Goal: Task Accomplishment & Management: Complete application form

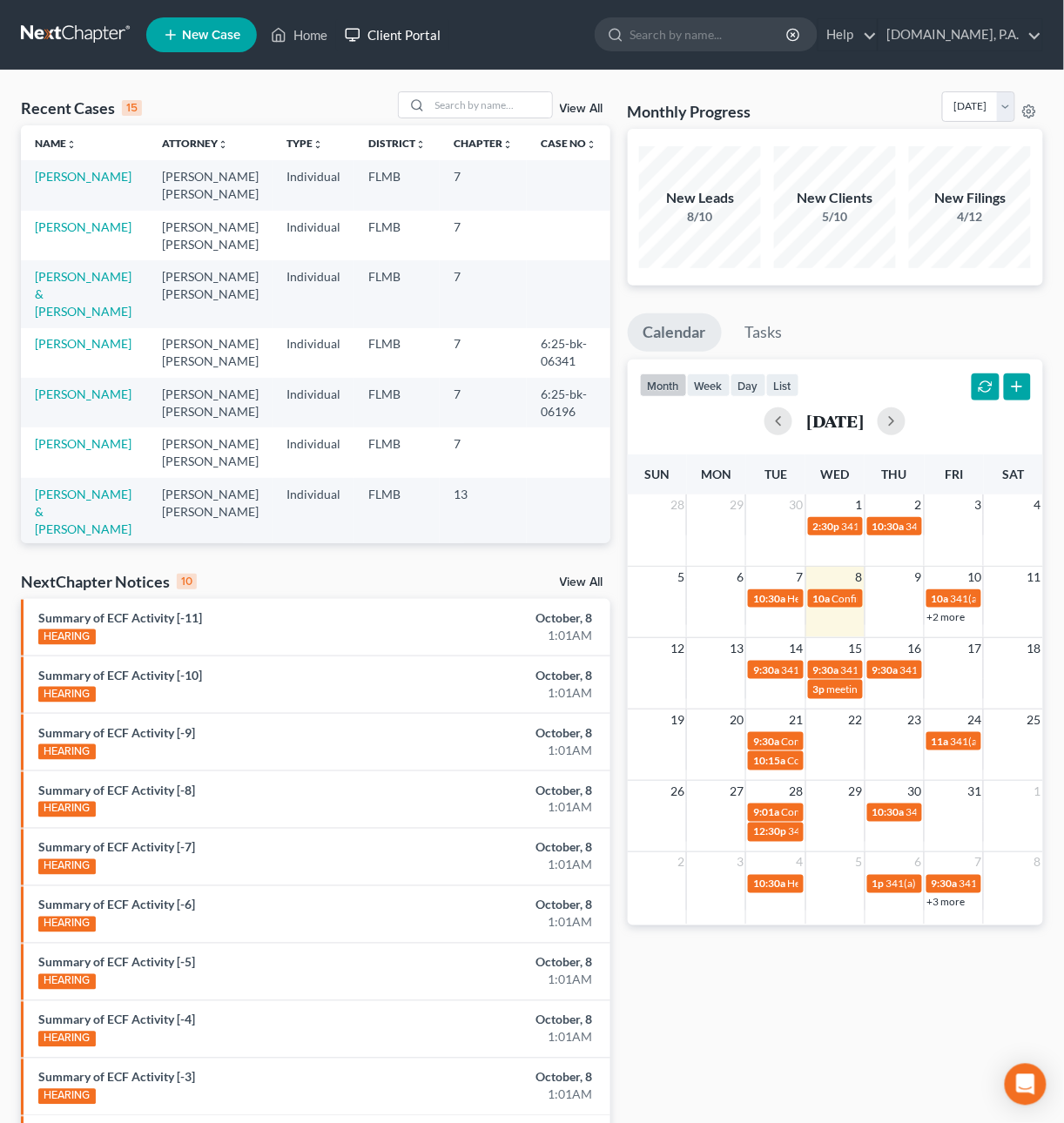
click at [398, 39] on link "Client Portal" at bounding box center [392, 35] width 113 height 31
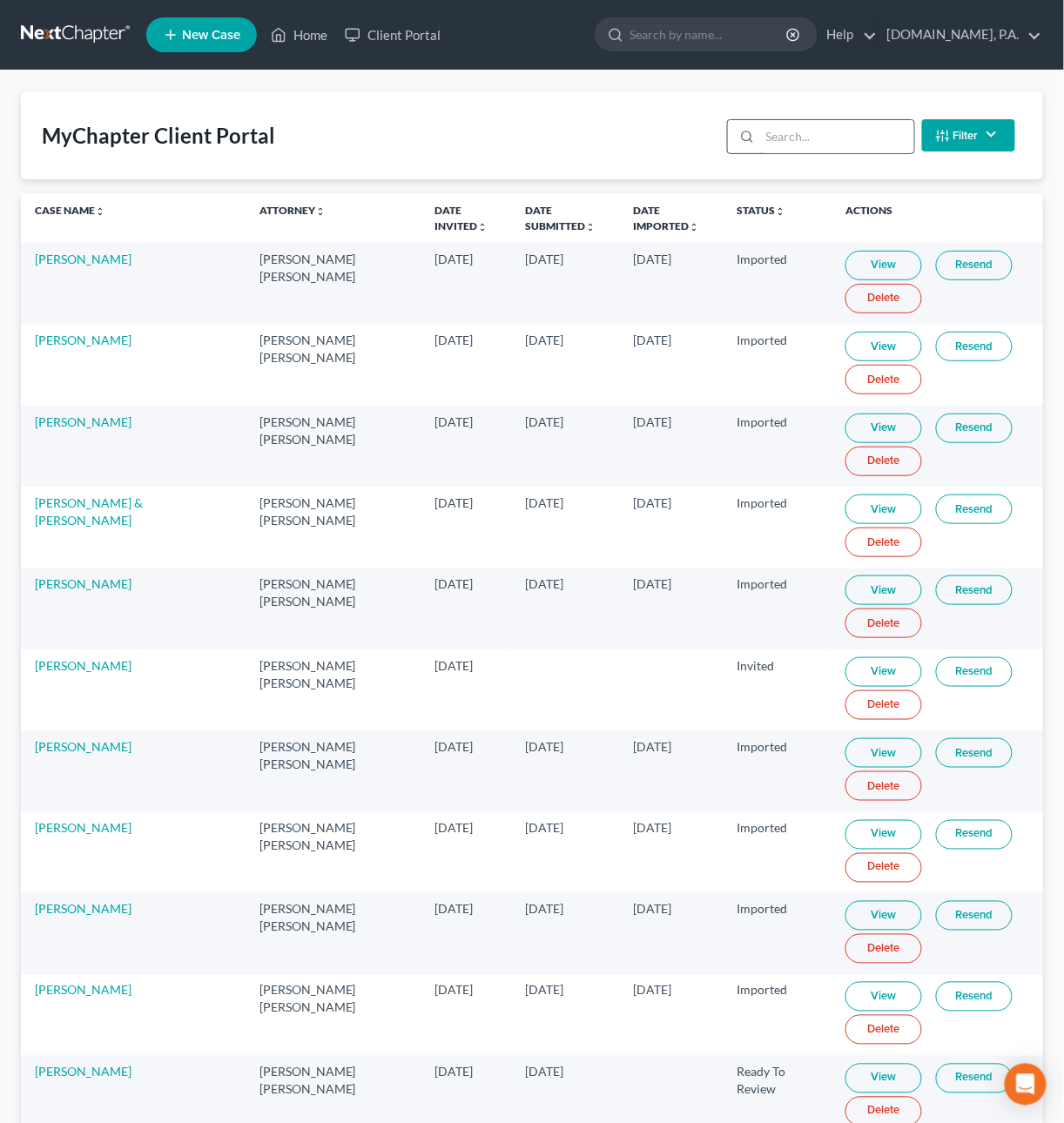
click at [810, 134] on input "search" at bounding box center [836, 136] width 154 height 33
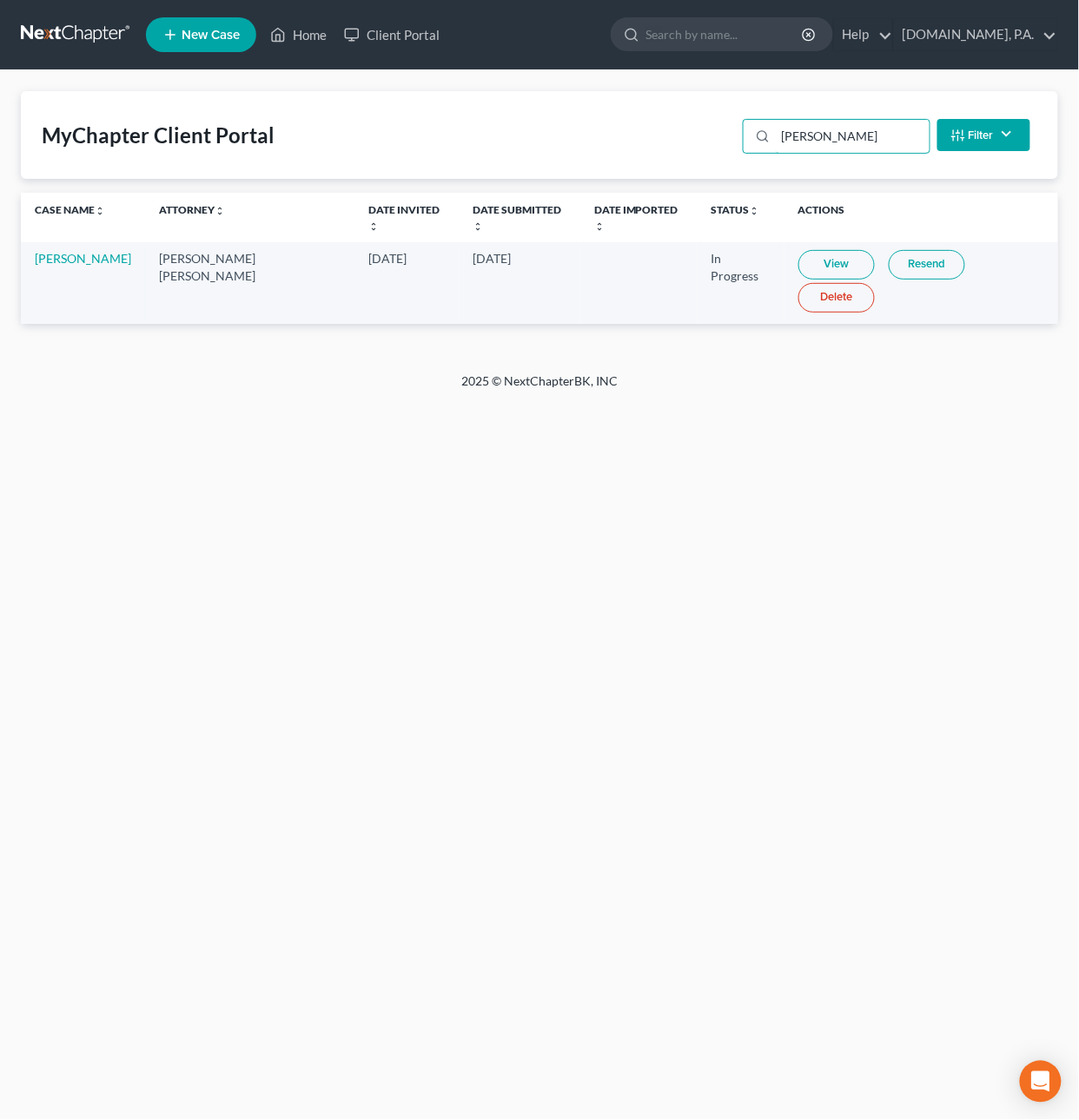
type input "[PERSON_NAME]"
click at [809, 250] on link "View" at bounding box center [836, 265] width 76 height 29
click at [63, 251] on link "[PERSON_NAME]" at bounding box center [83, 258] width 97 height 15
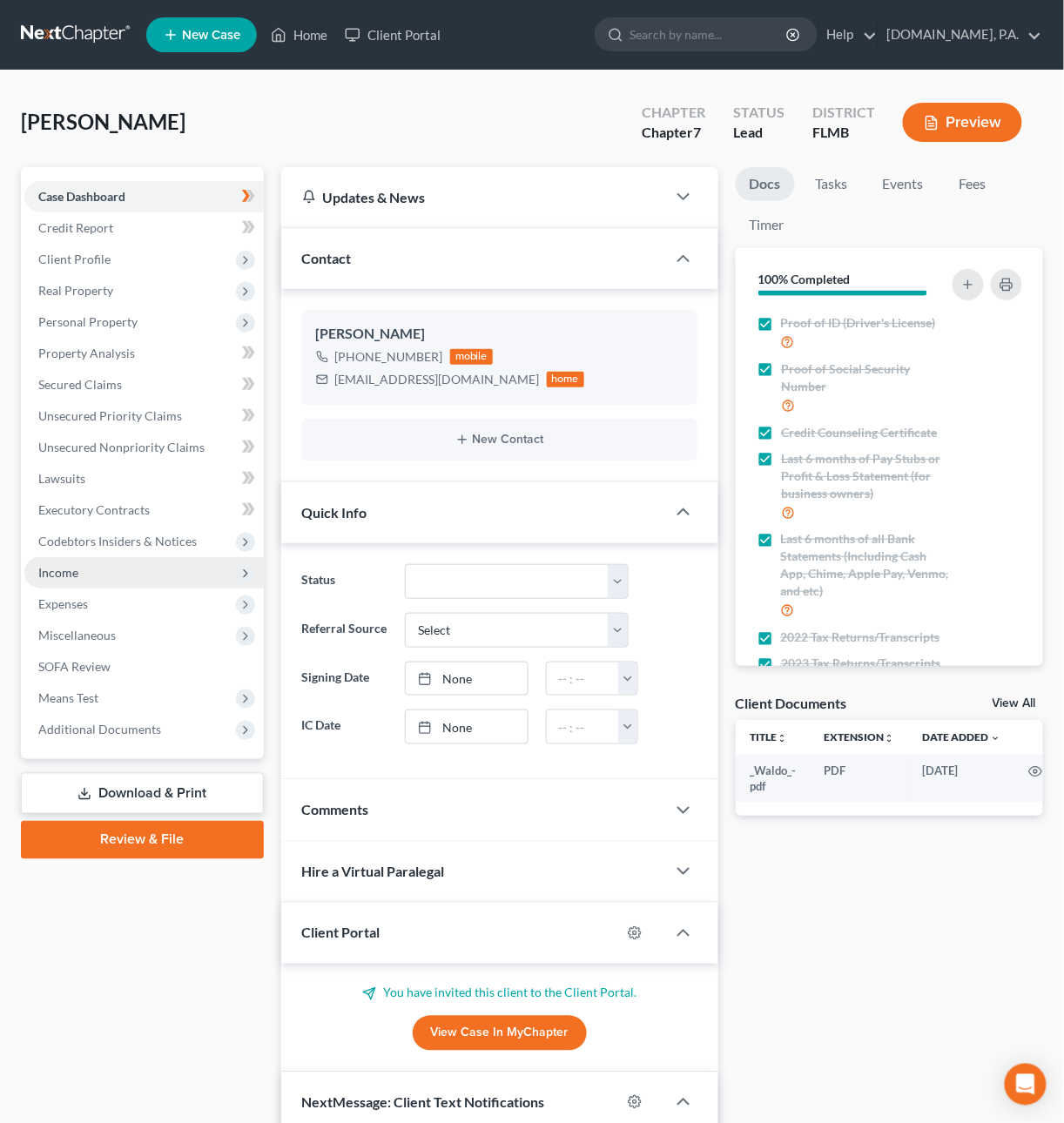
click at [62, 506] on span "Income" at bounding box center [58, 573] width 40 height 15
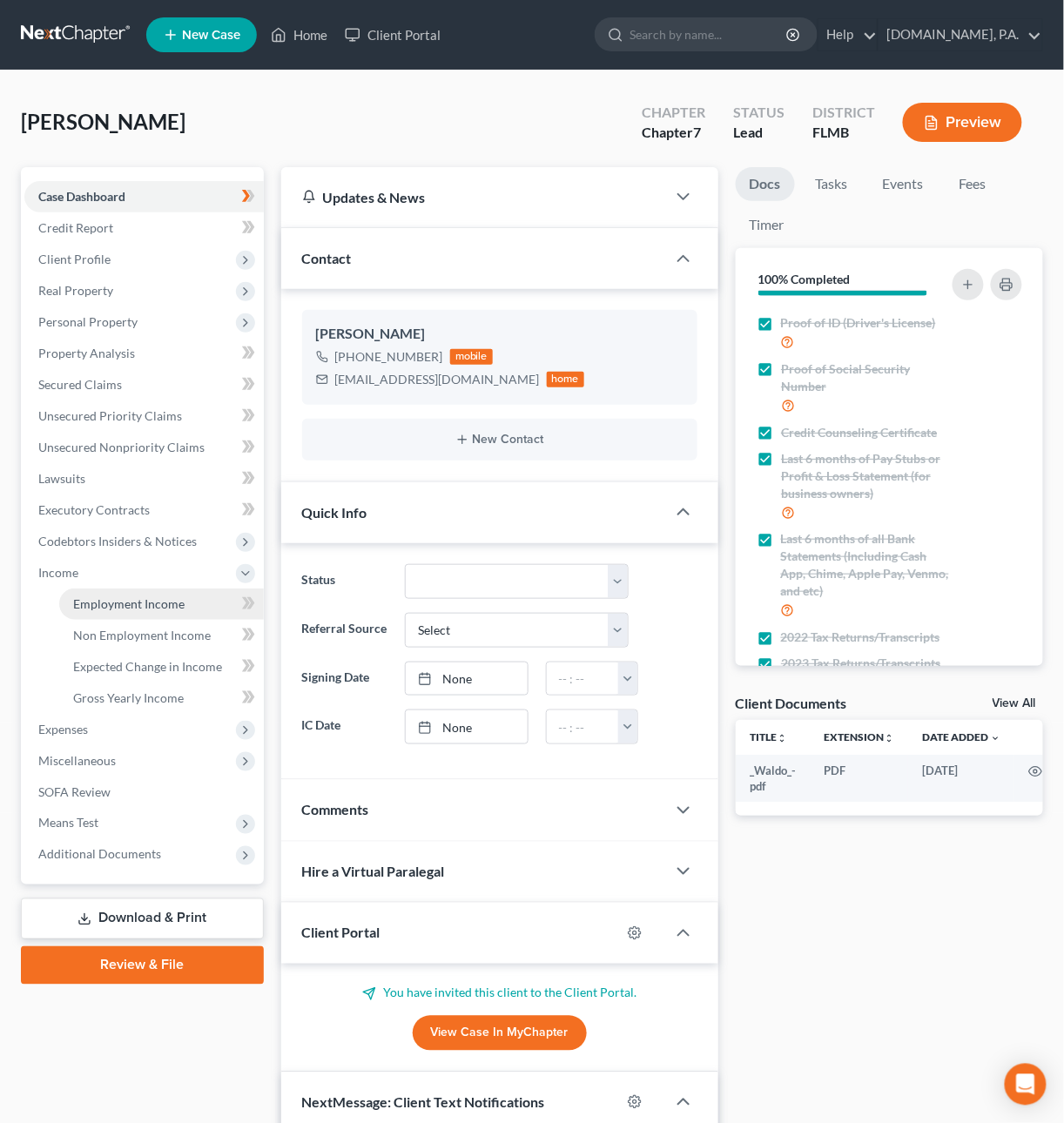
click at [75, 506] on span "Employment Income" at bounding box center [128, 604] width 112 height 15
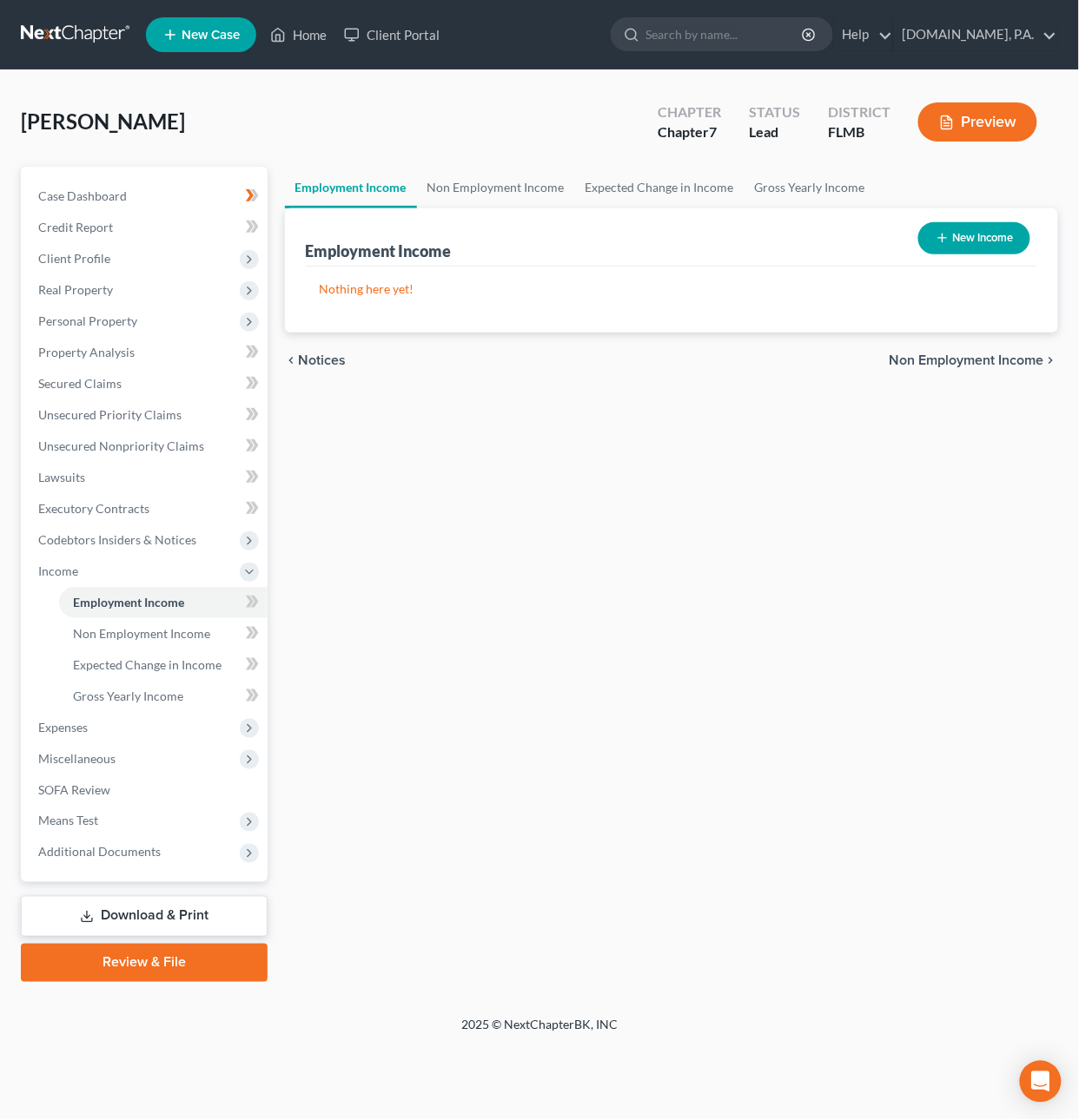
click at [947, 231] on button "New Income" at bounding box center [974, 238] width 112 height 32
select select "0"
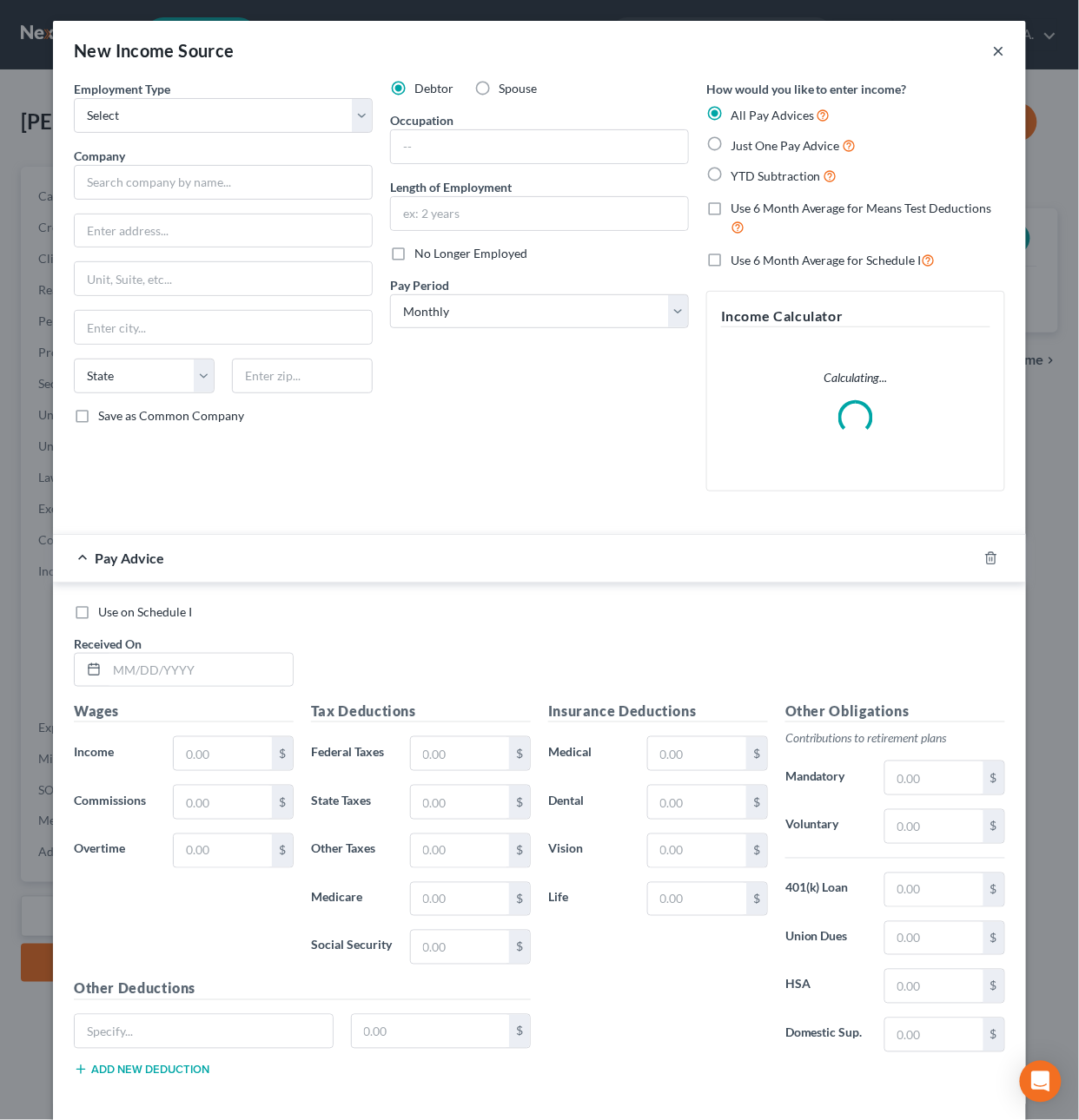
click at [993, 50] on button "×" at bounding box center [998, 50] width 12 height 21
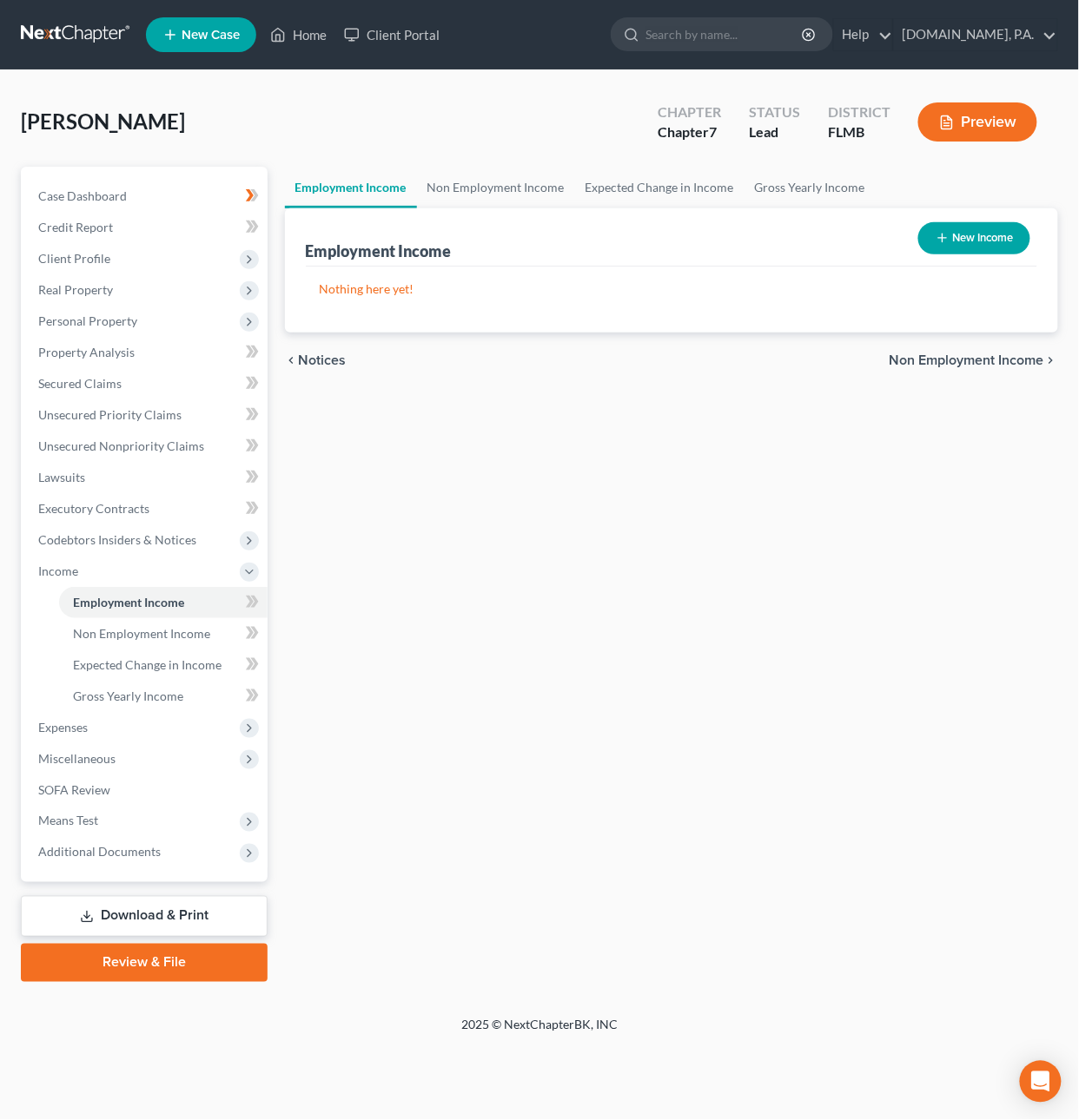
click at [981, 241] on button "New Income" at bounding box center [974, 238] width 112 height 32
select select "0"
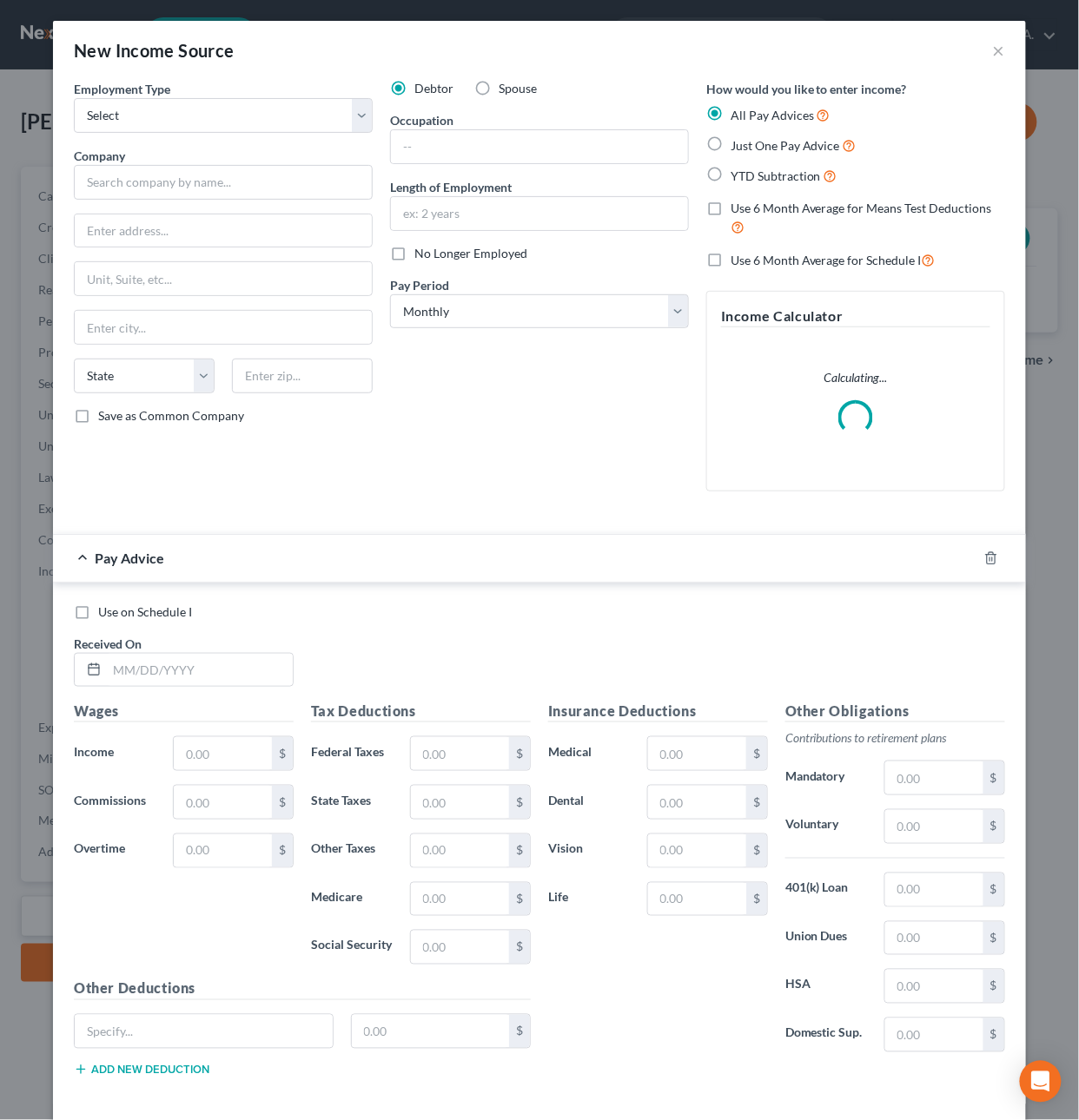
click at [730, 148] on label "Just One Pay Advice" at bounding box center [793, 145] width 126 height 20
click at [738, 147] on input "Just One Pay Advice" at bounding box center [743, 141] width 11 height 11
radio input "true"
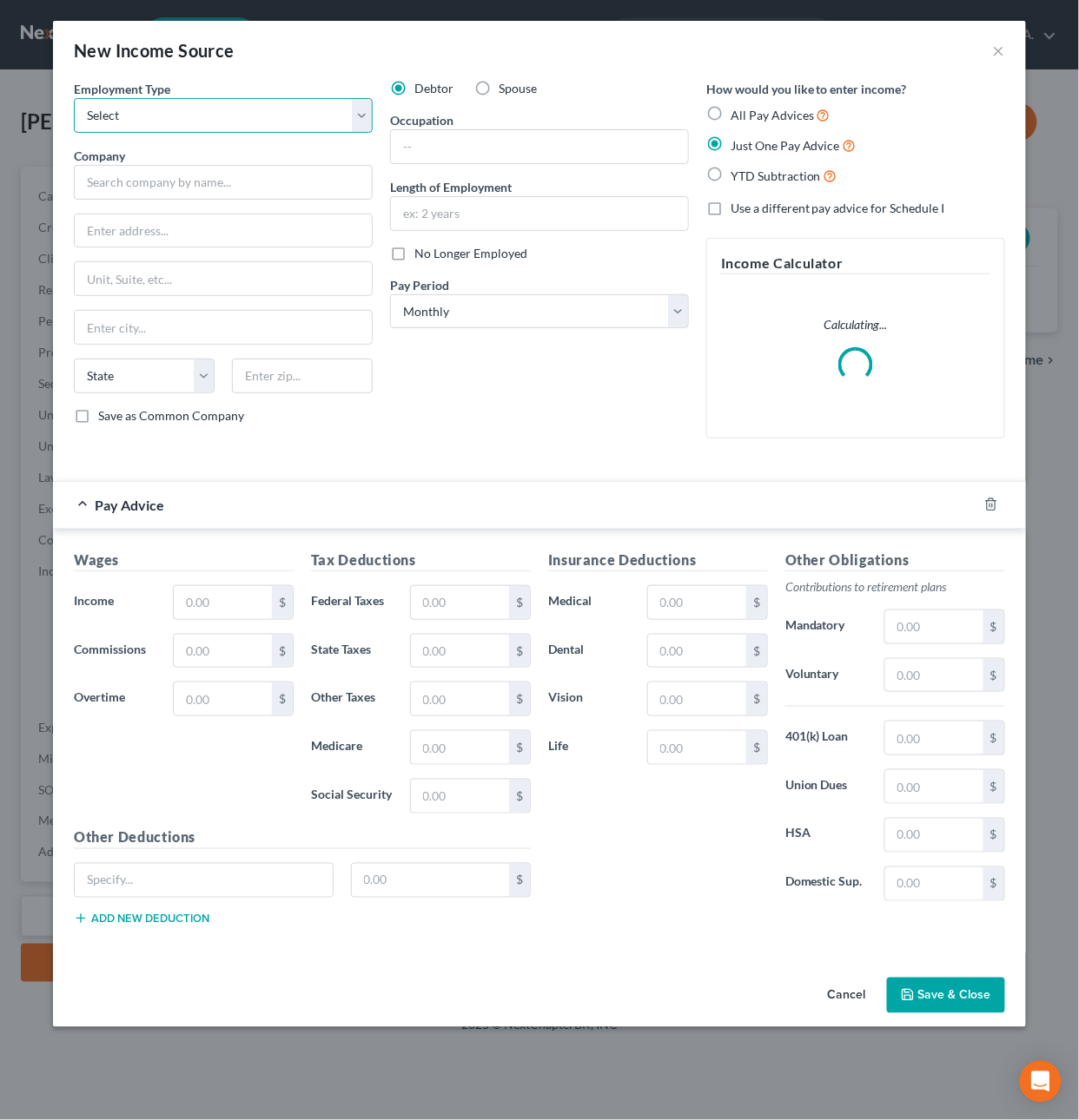
click at [366, 116] on select "Select Full or [DEMOGRAPHIC_DATA] Employment Self Employment" at bounding box center [223, 116] width 299 height 35
select select "0"
click at [74, 98] on select "Select Full or [DEMOGRAPHIC_DATA] Employment Self Employment" at bounding box center [223, 116] width 299 height 35
click at [247, 182] on input "text" at bounding box center [223, 182] width 299 height 35
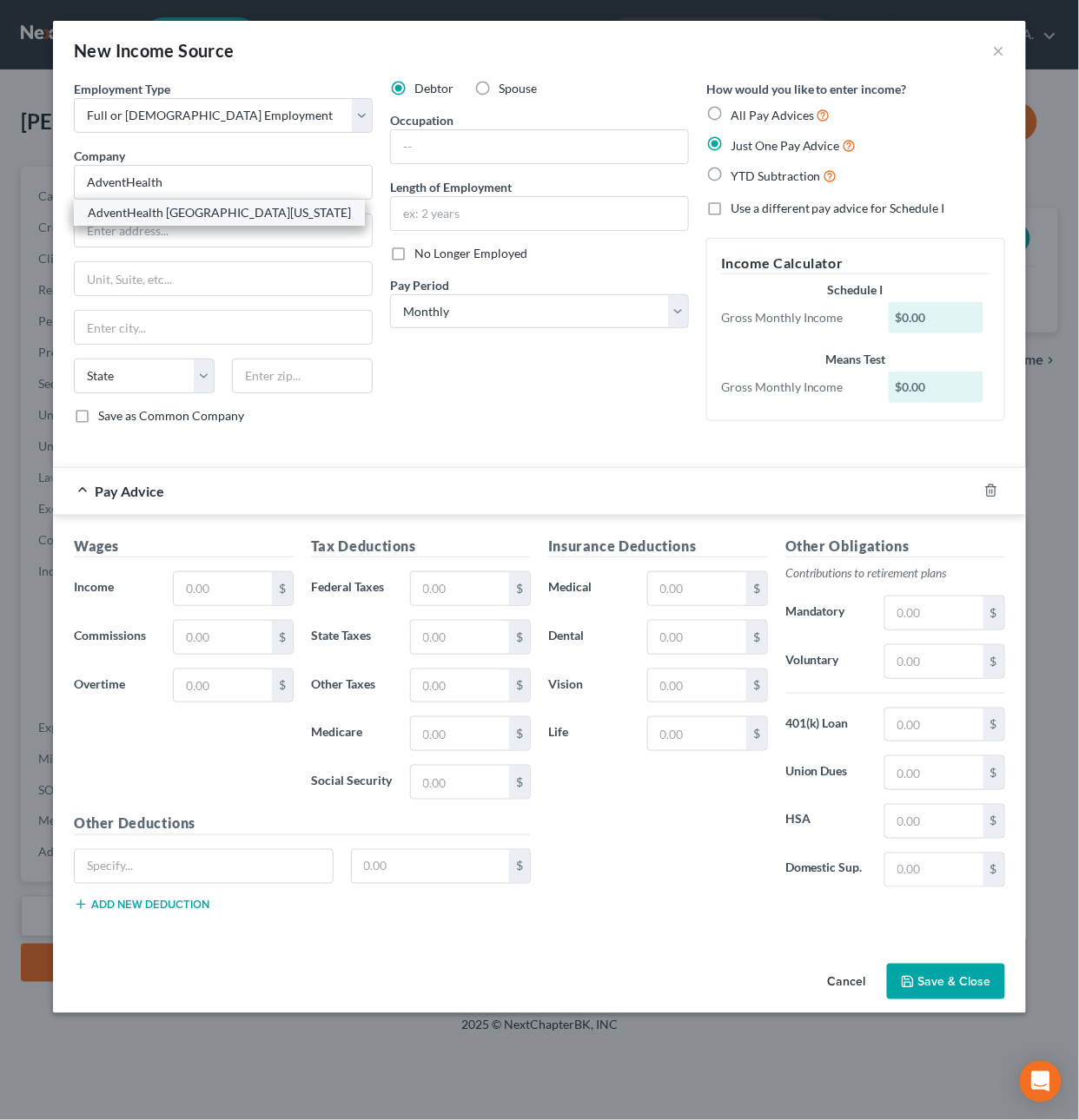
click at [213, 208] on div "AdventHealth [GEOGRAPHIC_DATA][US_STATE]" at bounding box center [219, 212] width 263 height 17
type input "AdventHealth [GEOGRAPHIC_DATA][US_STATE]"
type input "[STREET_ADDRESS][PERSON_NAME]"
type input "Orlando"
select select "9"
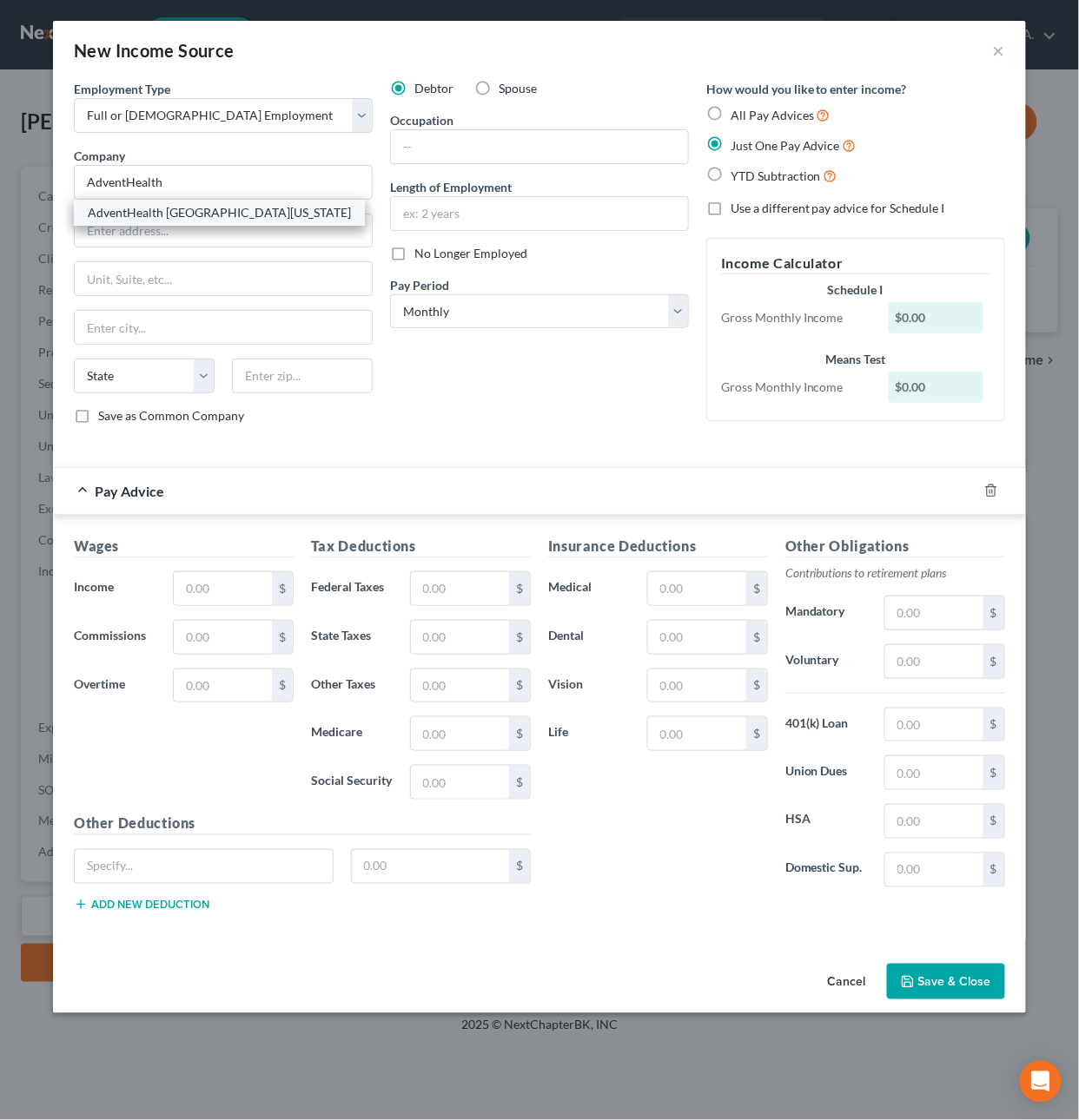
type input "32803"
click at [452, 146] on input "text" at bounding box center [539, 147] width 297 height 33
type input "N"
type input "RN"
click at [217, 505] on input "text" at bounding box center [223, 589] width 98 height 33
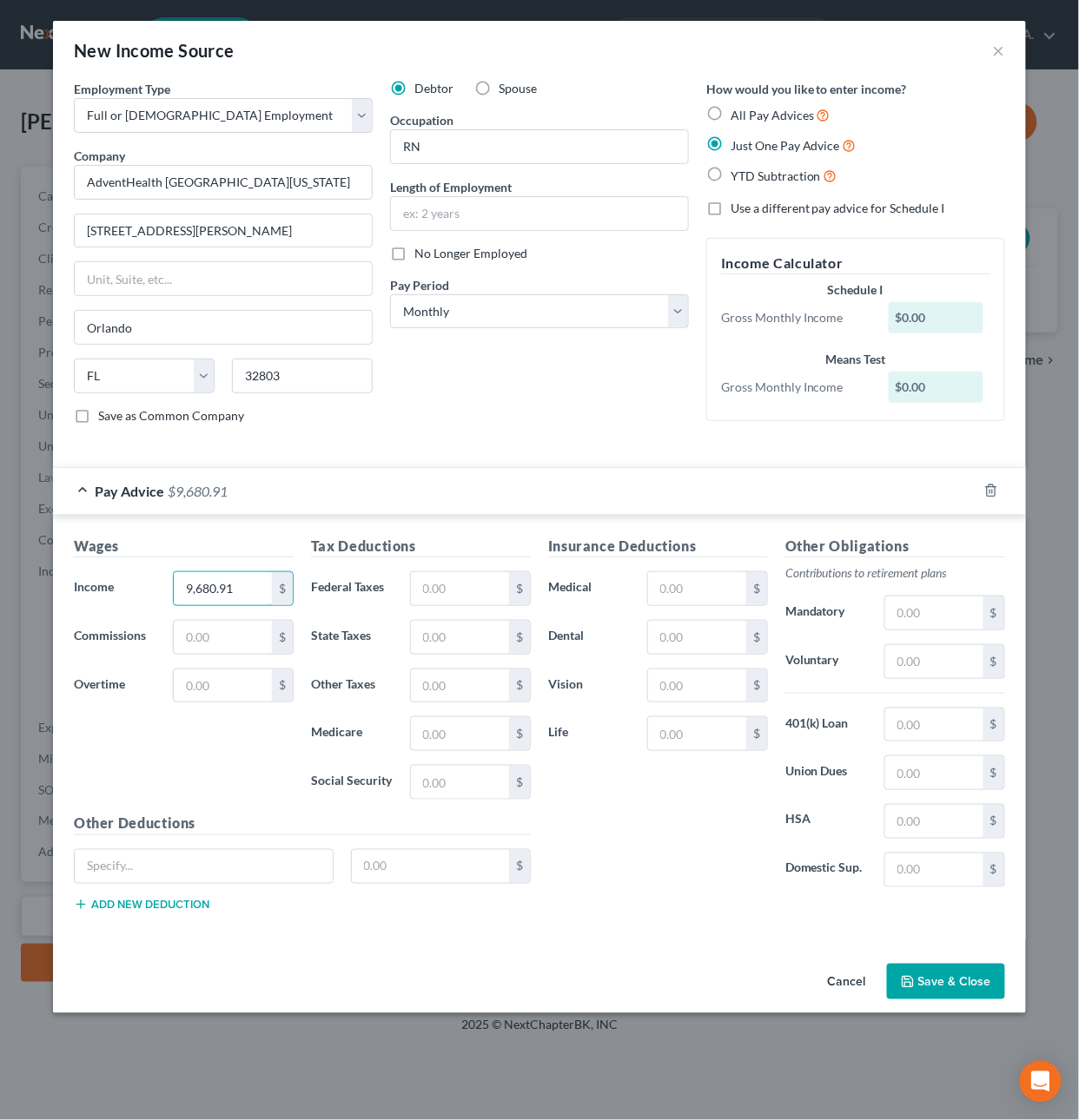
type input "9,680.91"
click at [924, 505] on button "Save & Close" at bounding box center [946, 982] width 118 height 37
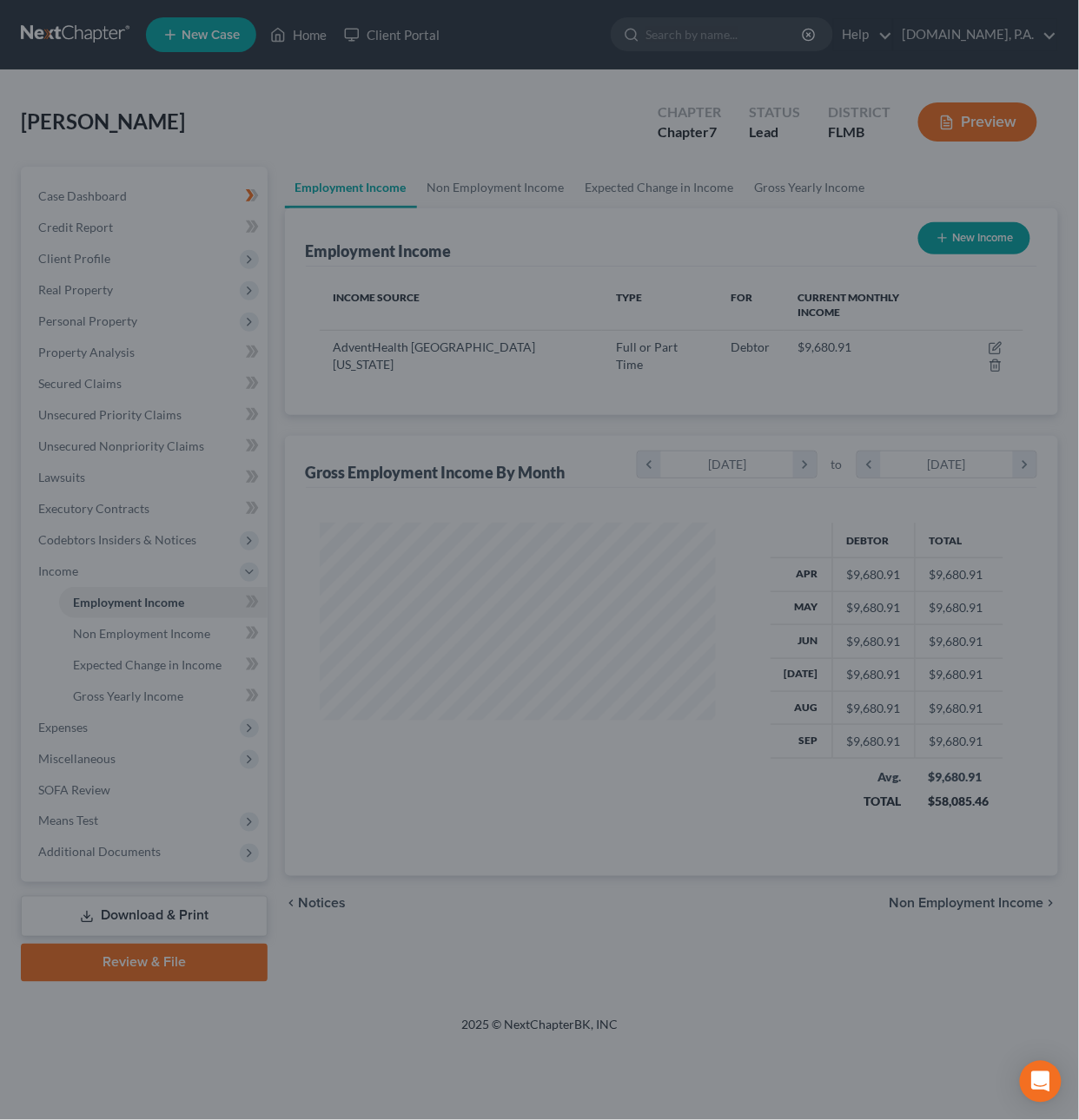
scroll to position [314, 431]
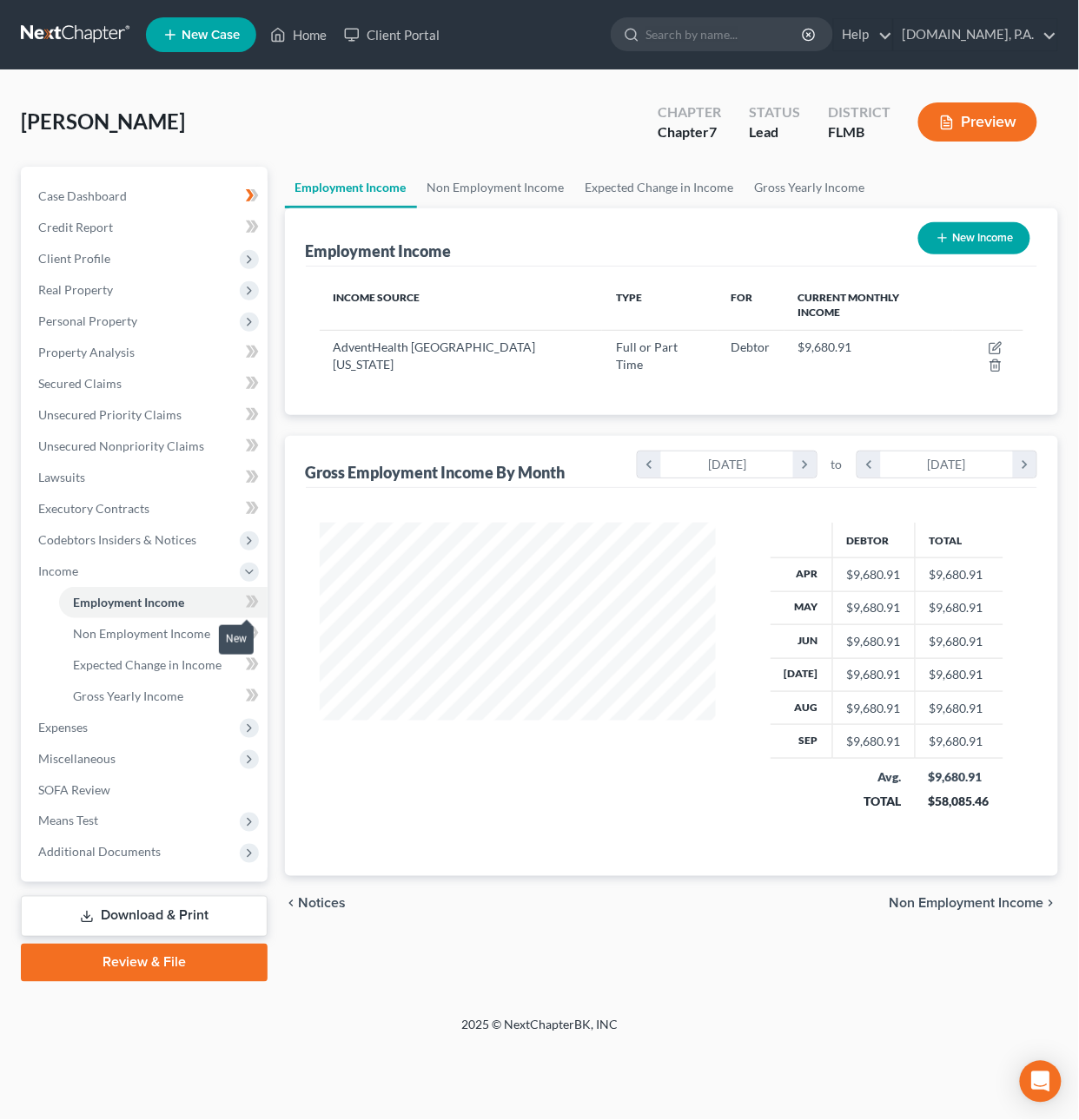
click at [253, 505] on icon at bounding box center [254, 601] width 7 height 12
click at [112, 505] on span "Means Test" at bounding box center [145, 821] width 243 height 31
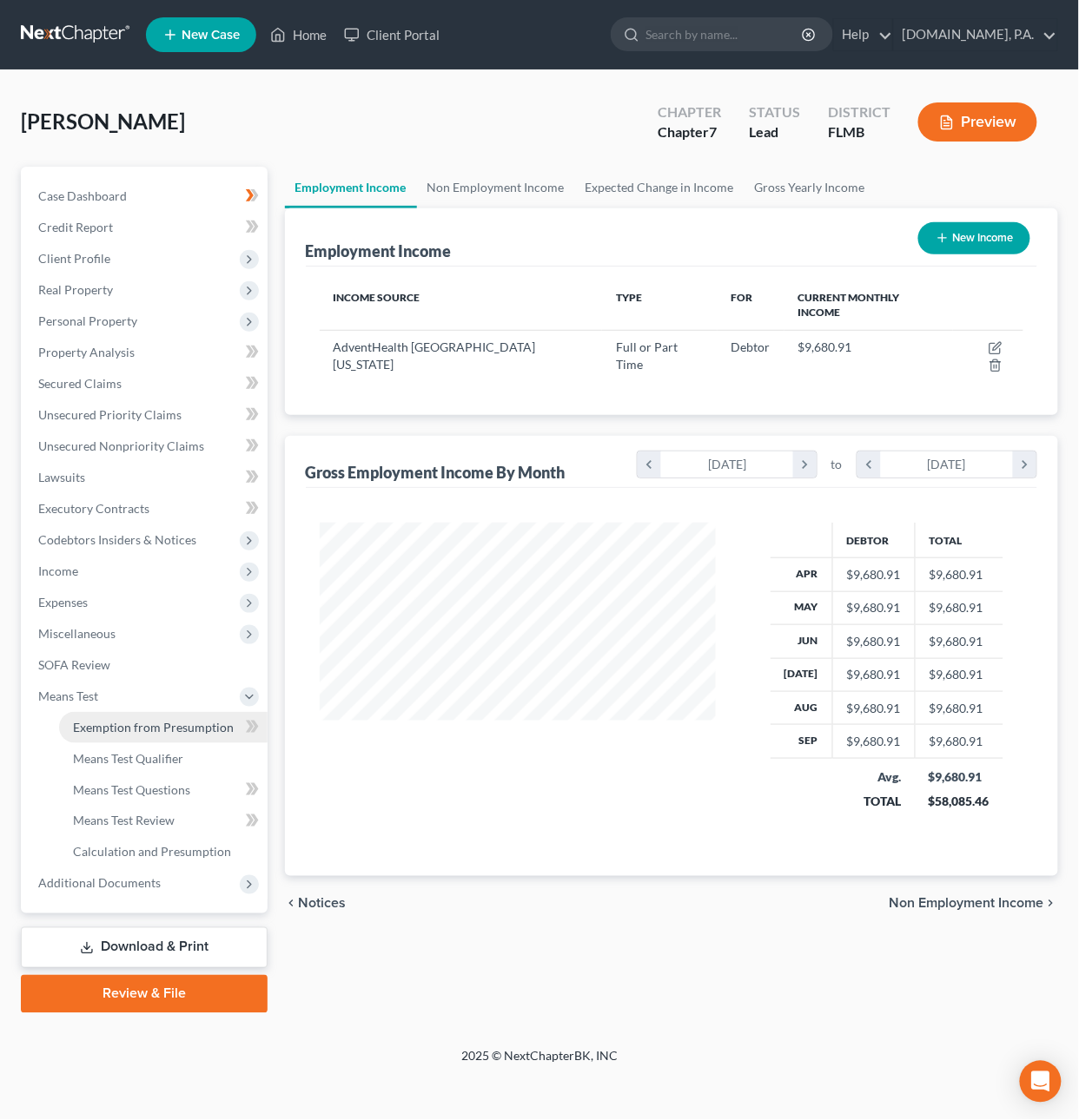
click at [134, 505] on span "Exemption from Presumption" at bounding box center [153, 727] width 161 height 15
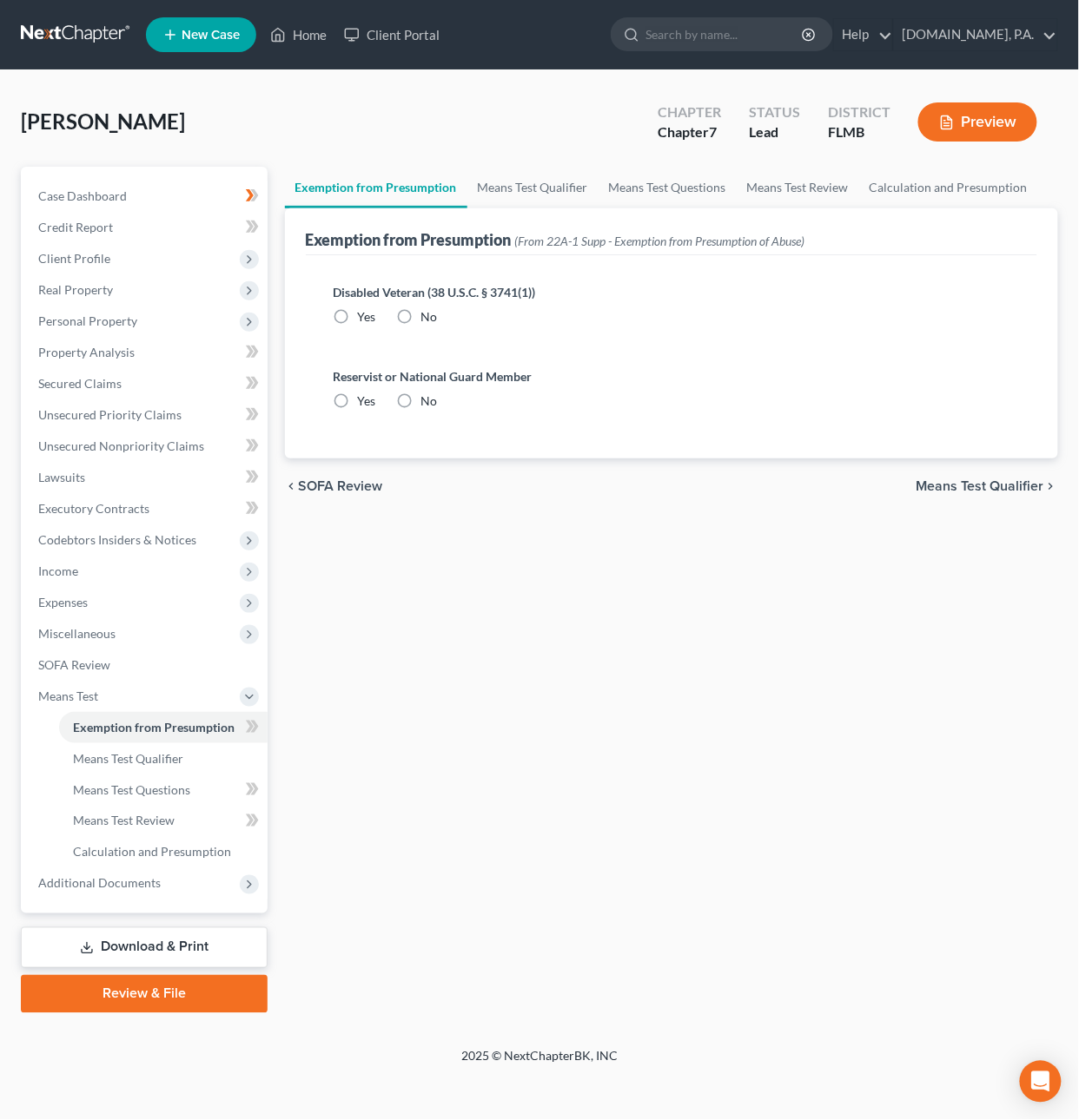
click at [421, 319] on label "No" at bounding box center [430, 316] width 17 height 17
click at [429, 319] on input "No" at bounding box center [434, 314] width 11 height 11
radio input "true"
click at [421, 409] on label "No" at bounding box center [430, 401] width 17 height 17
click at [429, 404] on input "No" at bounding box center [434, 398] width 11 height 11
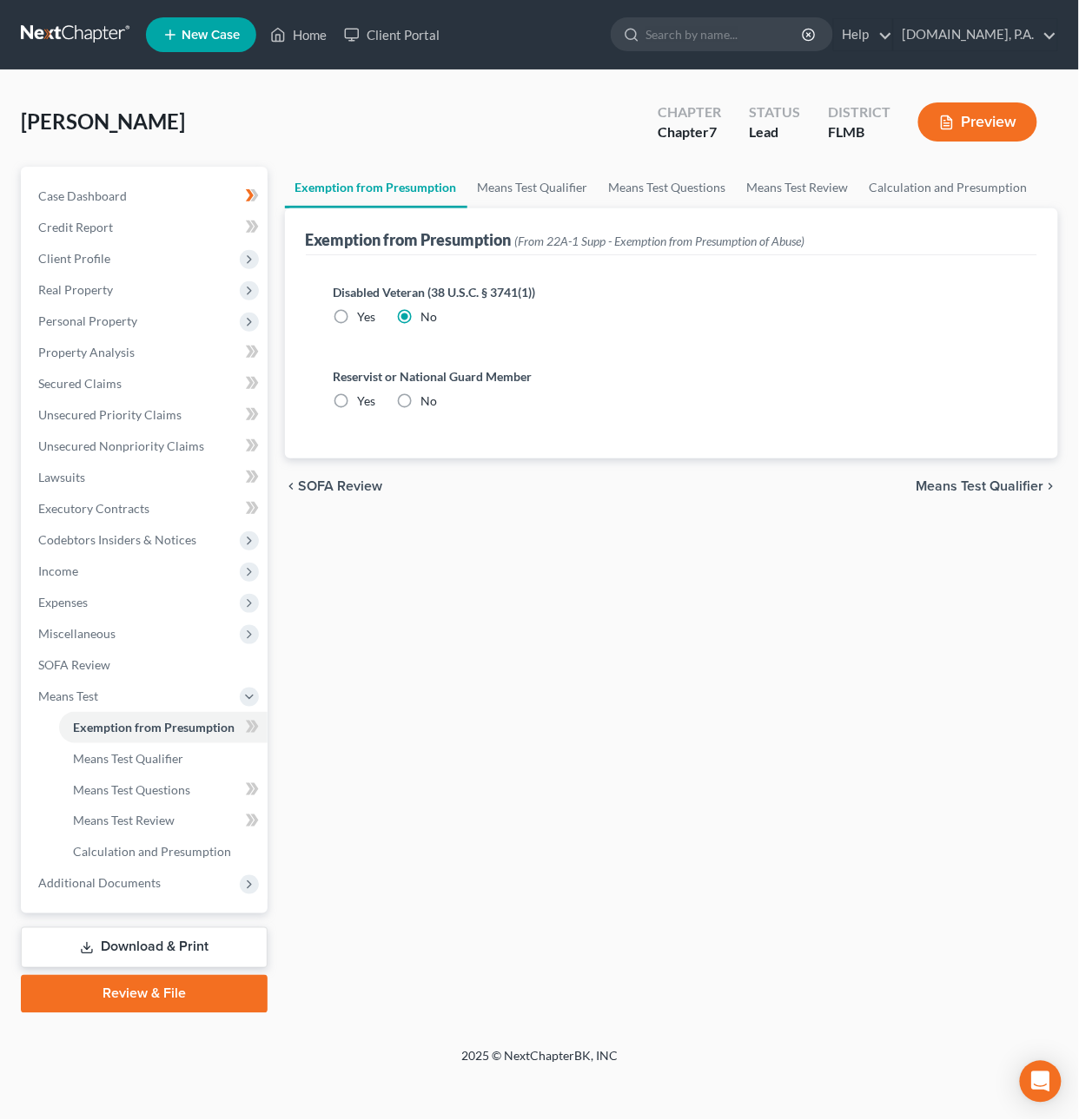
radio input "true"
click at [934, 484] on span "Means Test Qualifier" at bounding box center [980, 486] width 128 height 14
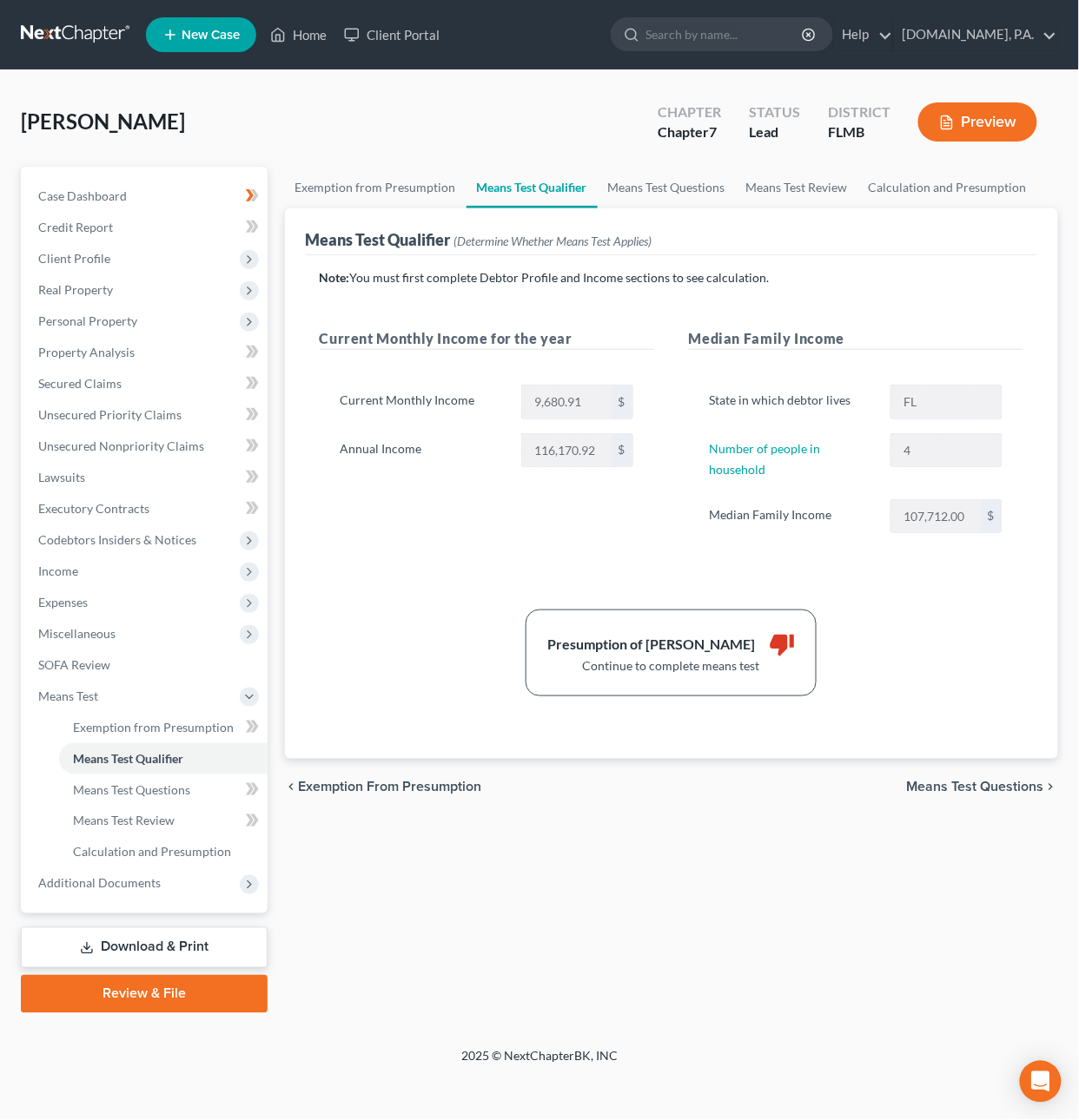
click at [978, 505] on span "Means Test Questions" at bounding box center [975, 786] width 137 height 14
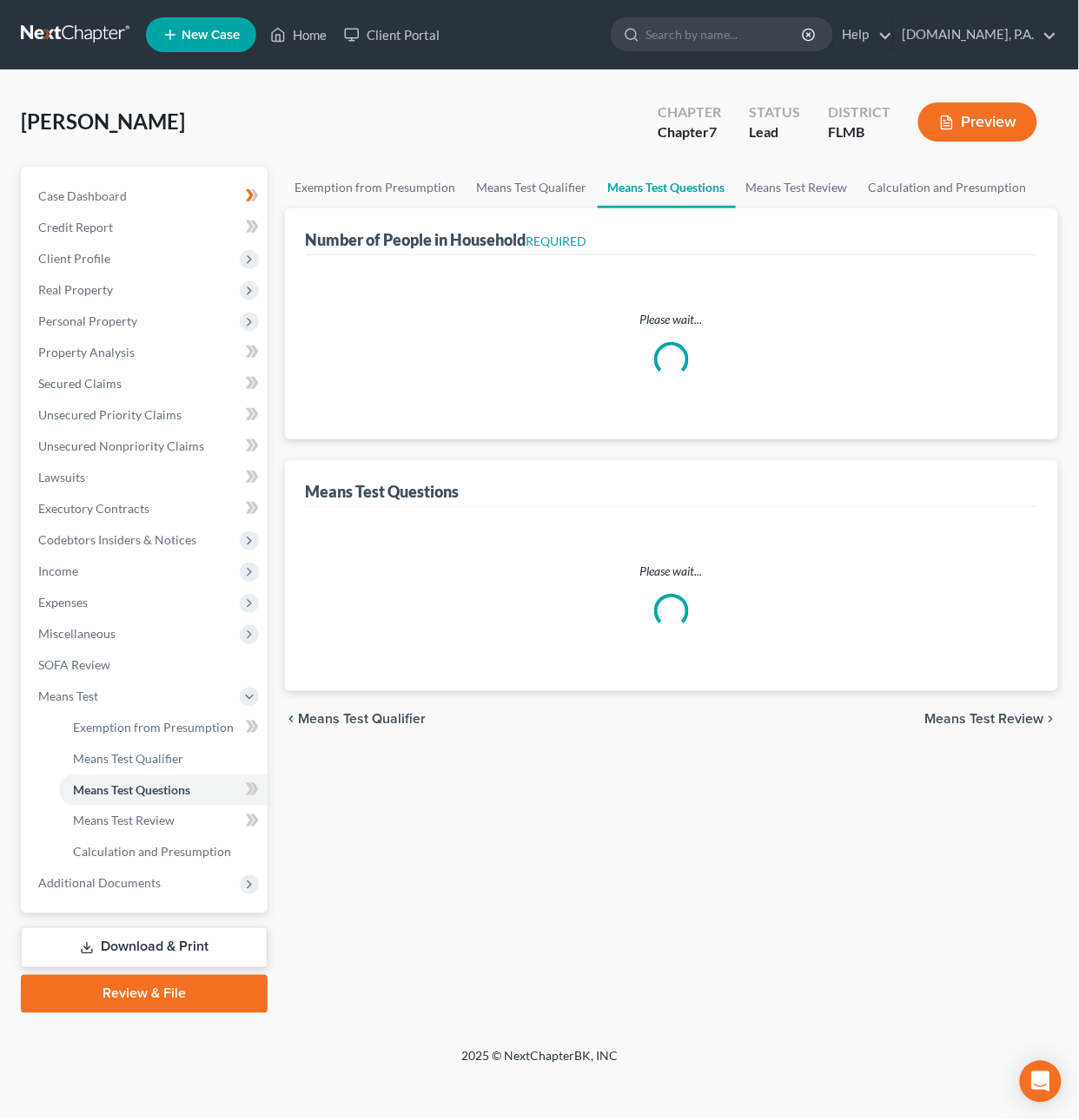
select select "0"
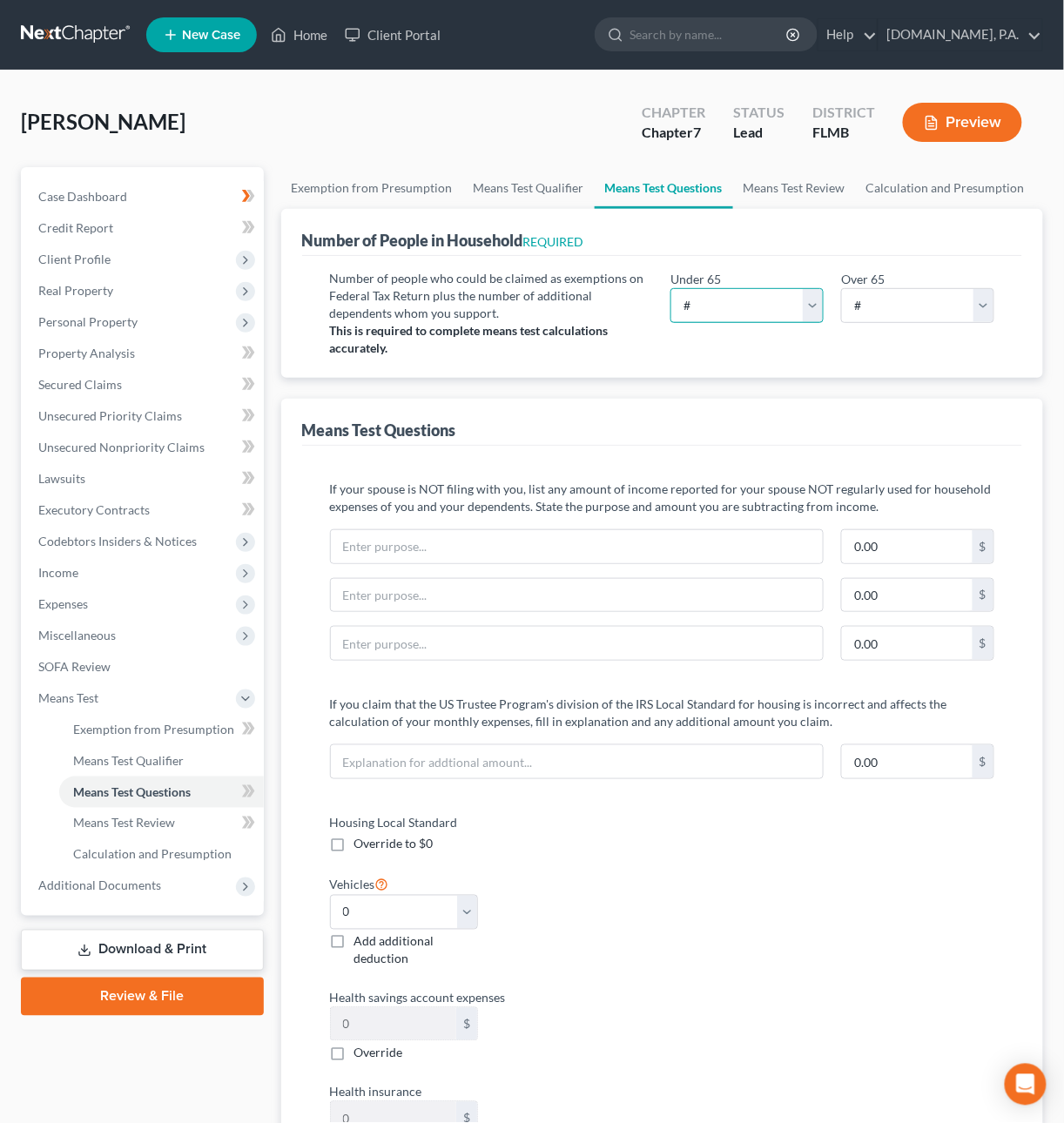
click at [747, 300] on select "# 0 1 2 3 4 5 6 7 8 9 10" at bounding box center [747, 306] width 153 height 35
select select "4"
click at [670, 289] on select "# 0 1 2 3 4 5 6 7 8 9 10" at bounding box center [747, 306] width 153 height 35
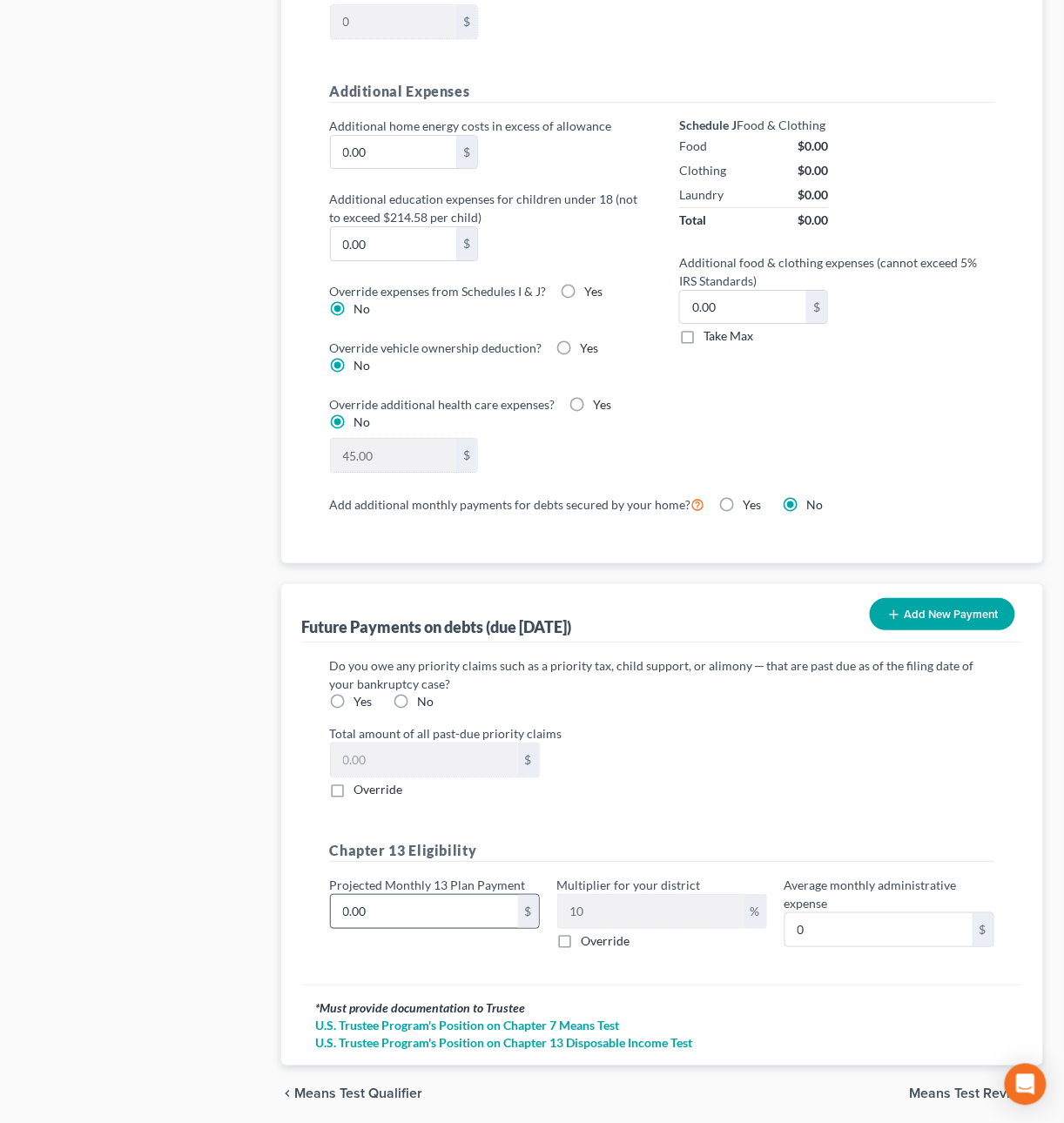
scroll to position [1299, 0]
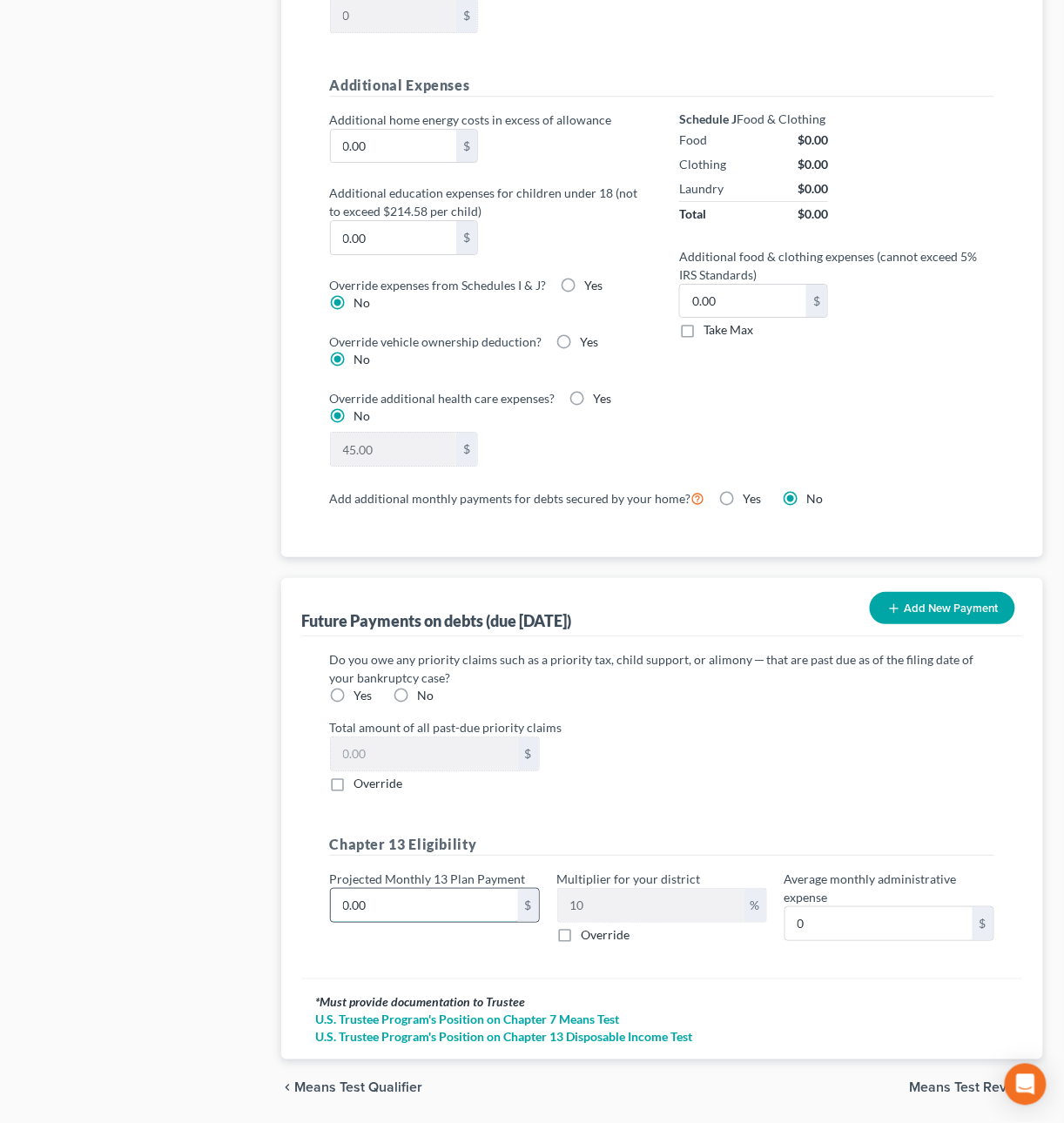
click at [387, 506] on input "0.00" at bounding box center [424, 905] width 187 height 33
type input "1"
type input "0.10"
type input "15"
type input "1.50"
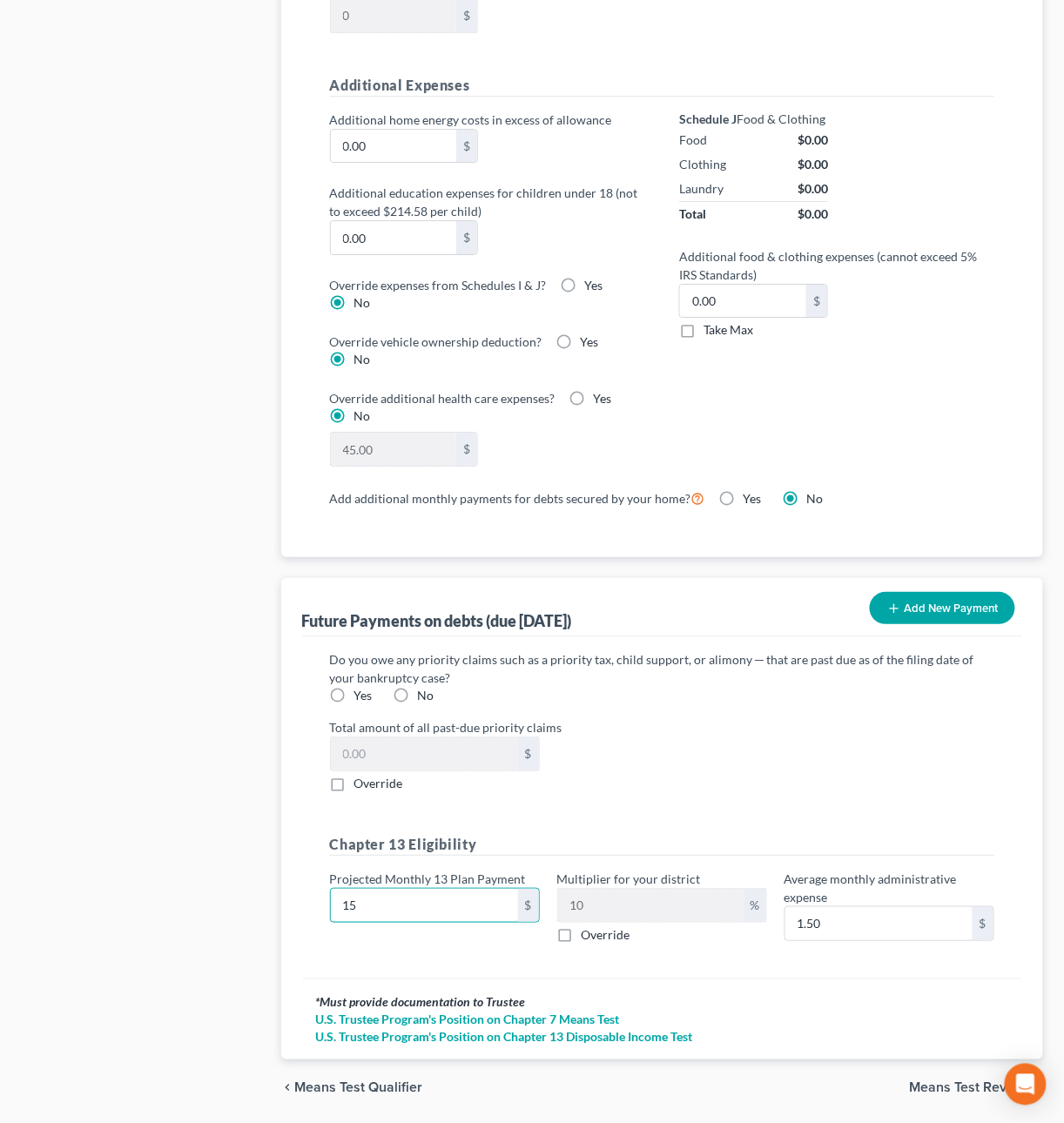
type input "150"
type input "15.00"
type input "1500"
type input "150.00"
type input "1,500"
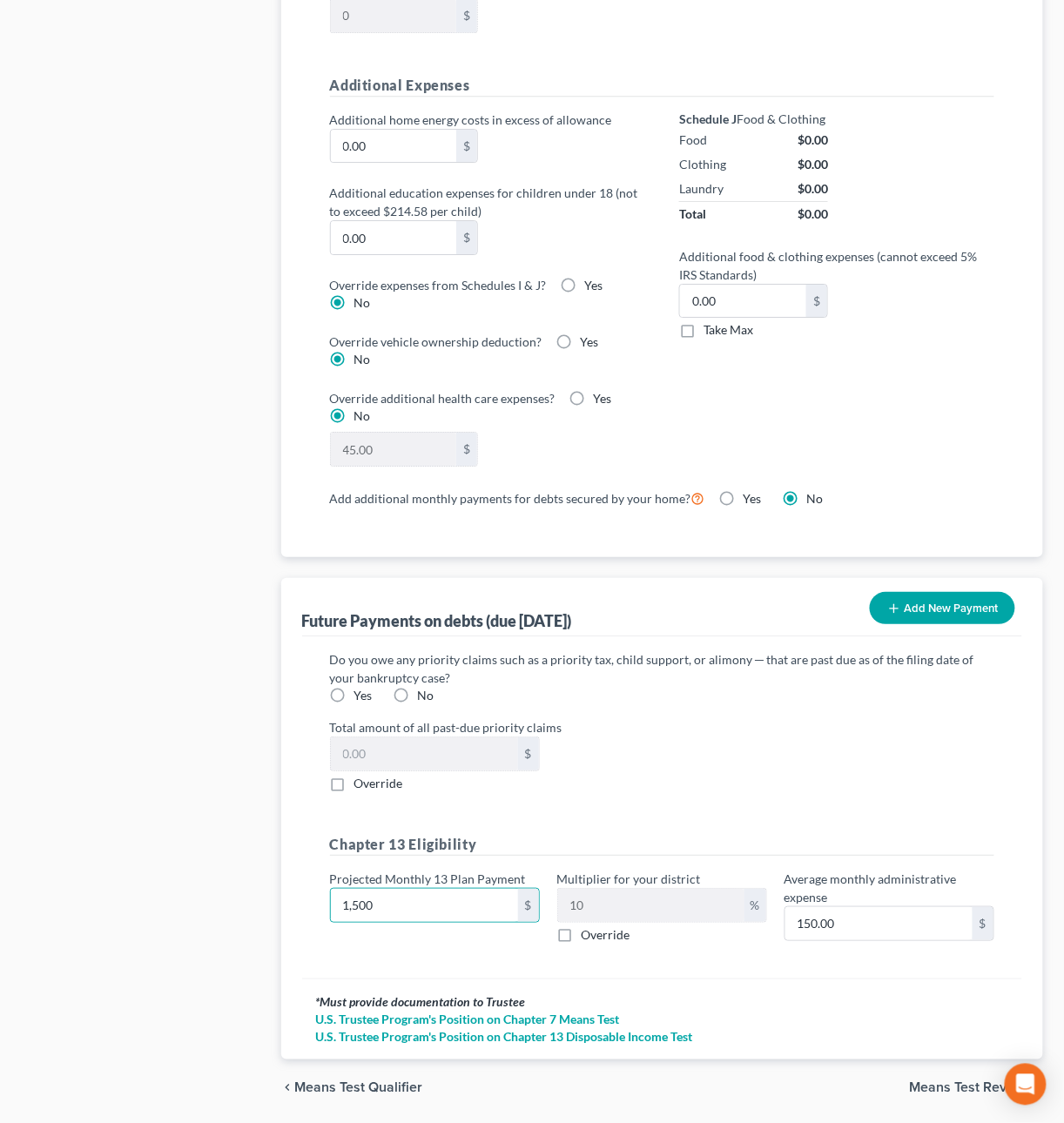
click at [418, 506] on label "No" at bounding box center [426, 695] width 17 height 18
click at [425, 506] on input "No" at bounding box center [431, 692] width 11 height 11
radio input "true"
click at [703, 337] on label "Take Max" at bounding box center [728, 329] width 50 height 18
click at [711, 333] on input "Take Max" at bounding box center [716, 326] width 11 height 11
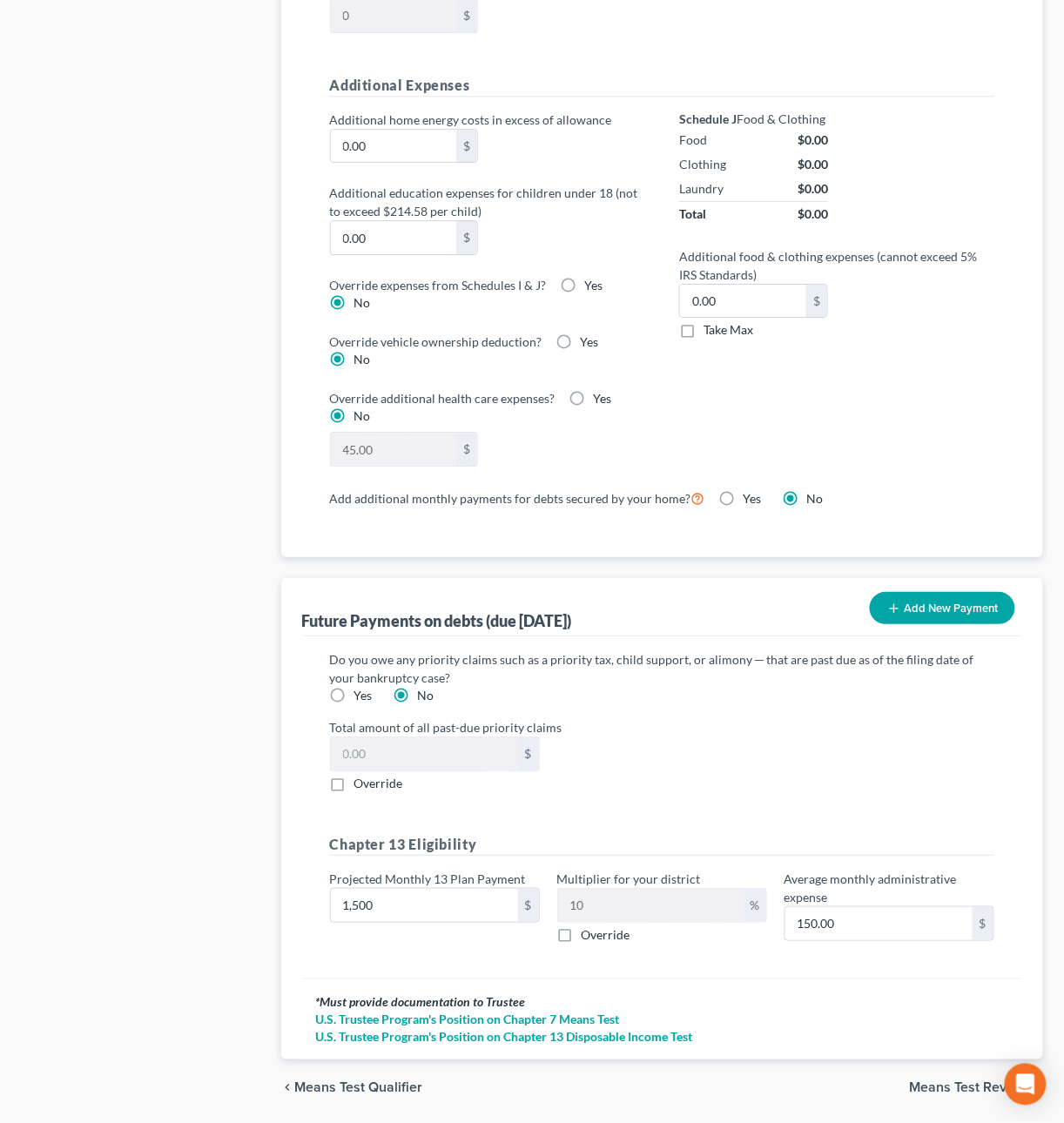
checkbox input "true"
type input "77.00"
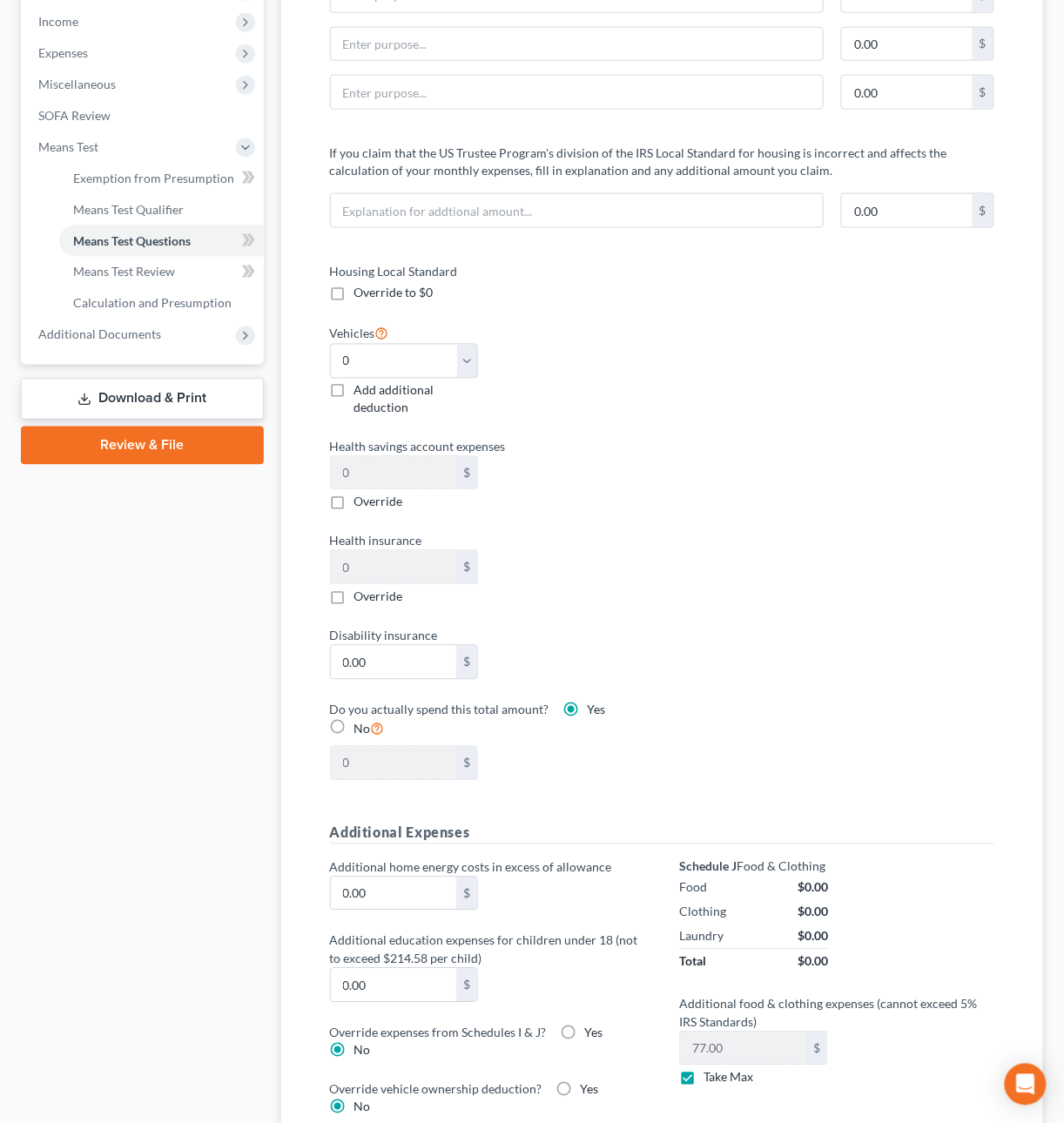
scroll to position [529, 0]
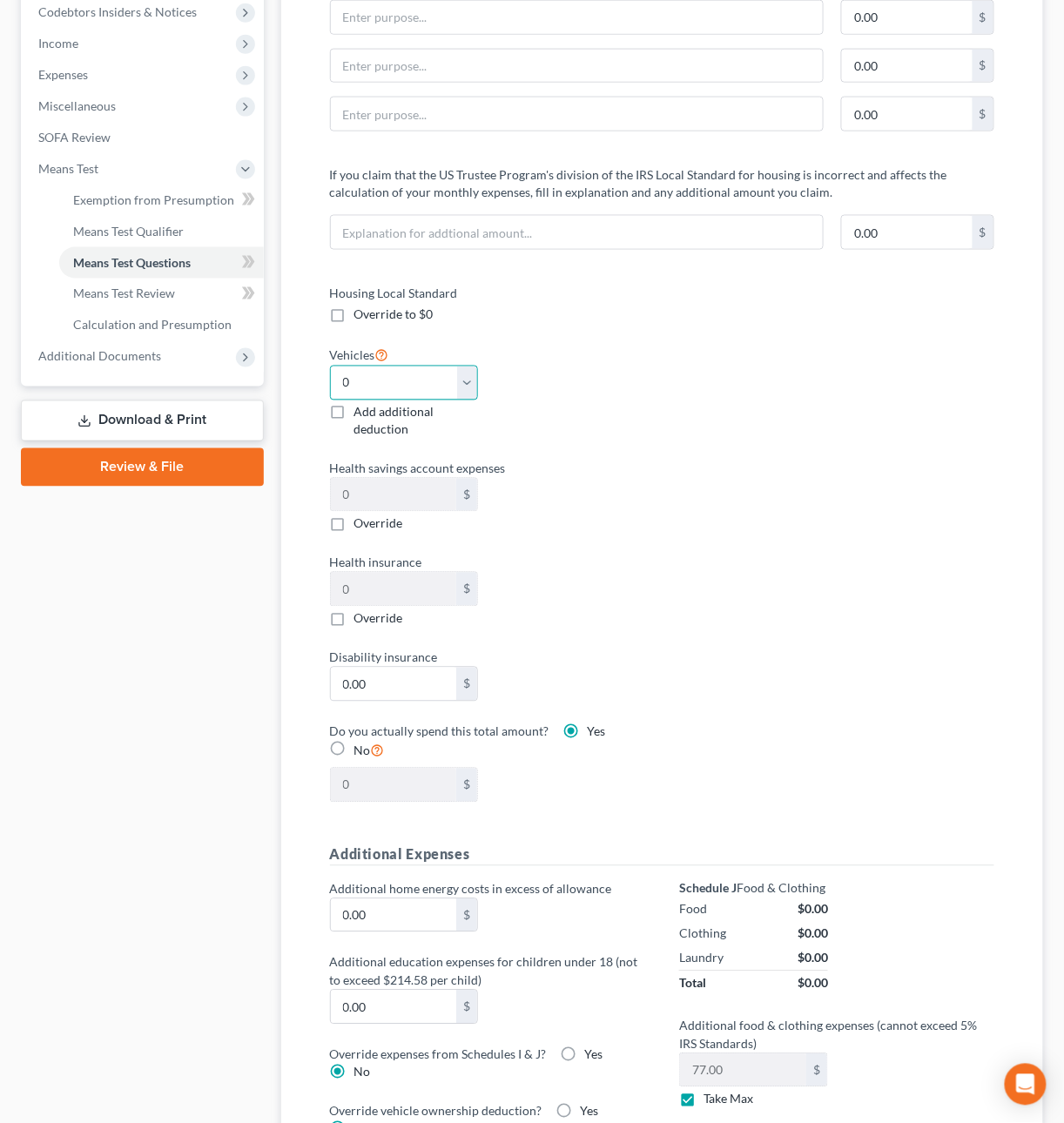
click at [379, 391] on select "Select 0 1 2 3 4 5" at bounding box center [404, 384] width 148 height 35
select select "2"
click at [330, 367] on select "Select 0 1 2 3 4 5" at bounding box center [404, 384] width 148 height 35
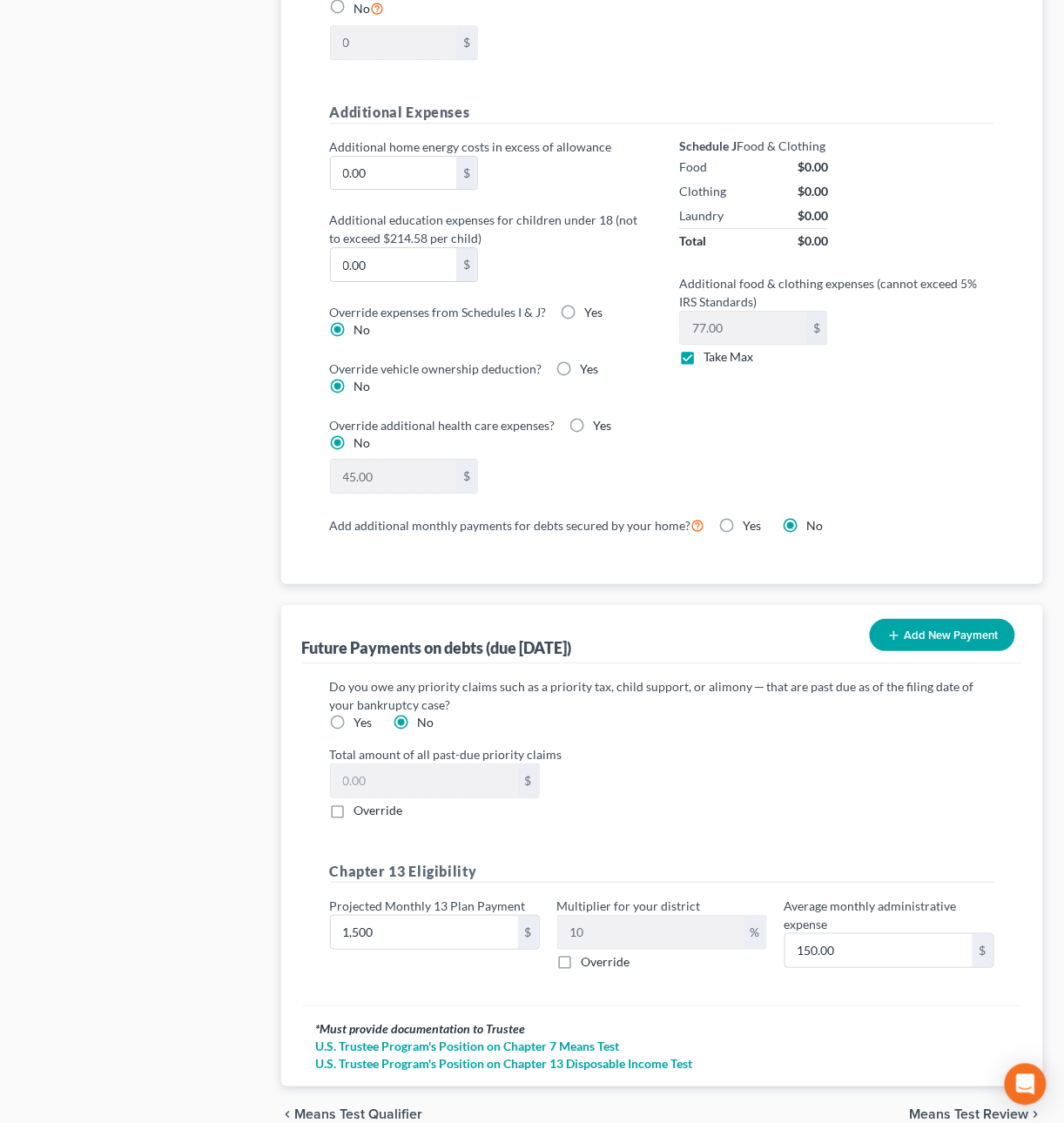
scroll to position [1365, 0]
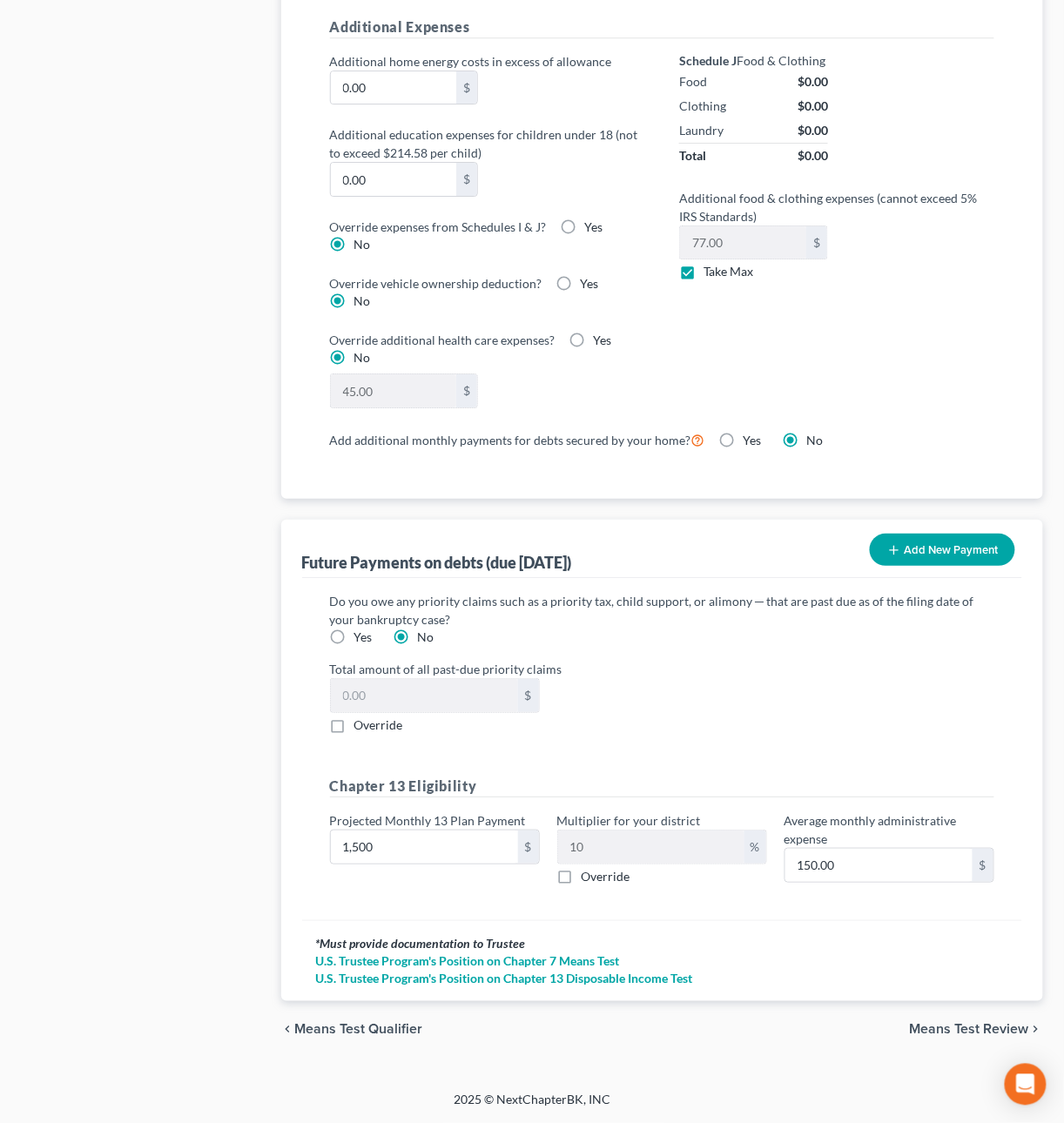
click at [959, 506] on span "Means Test Review" at bounding box center [969, 1029] width 119 height 14
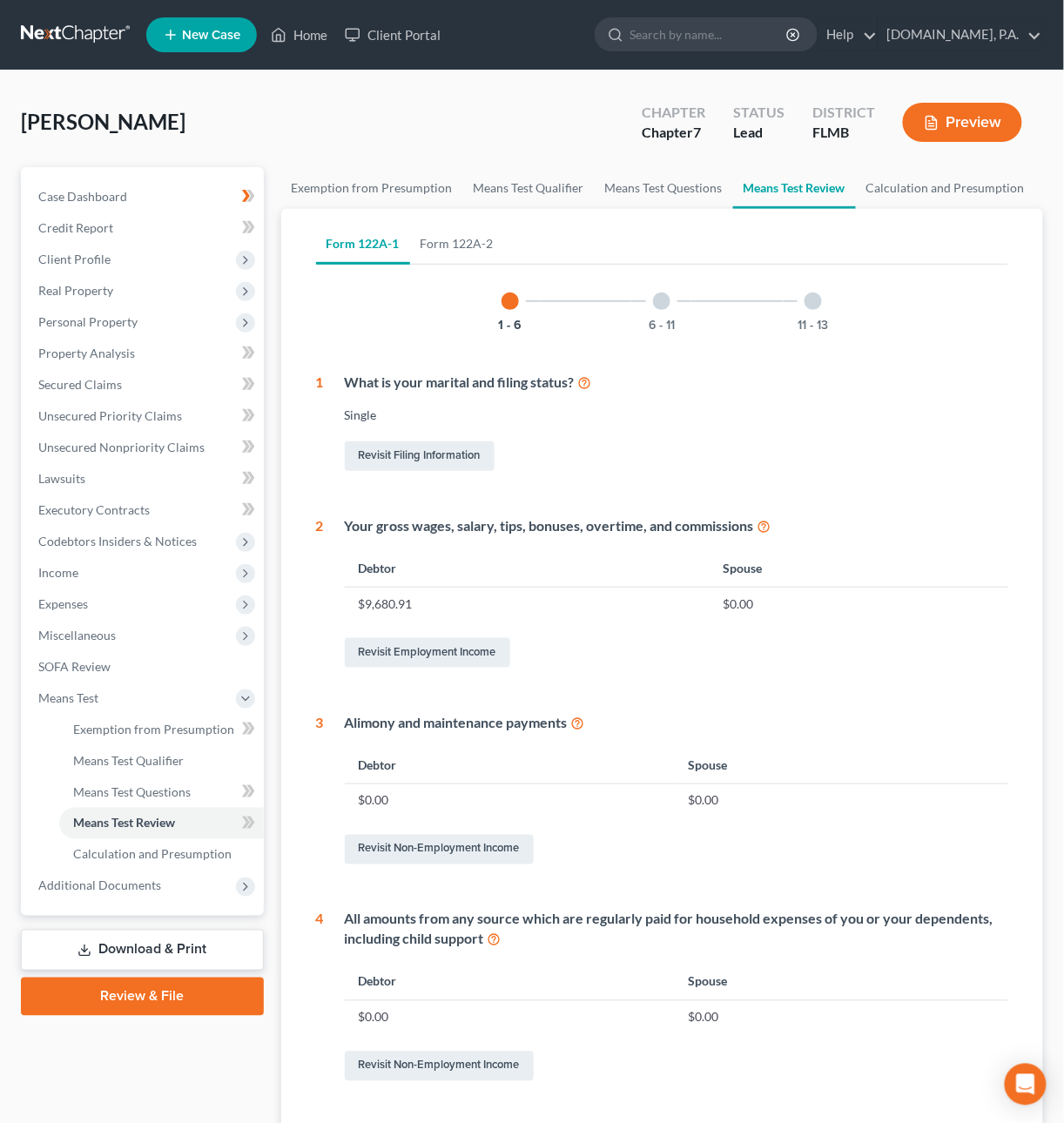
drag, startPoint x: 659, startPoint y: 301, endPoint x: 727, endPoint y: 310, distance: 68.6
click at [659, 302] on div at bounding box center [661, 301] width 18 height 18
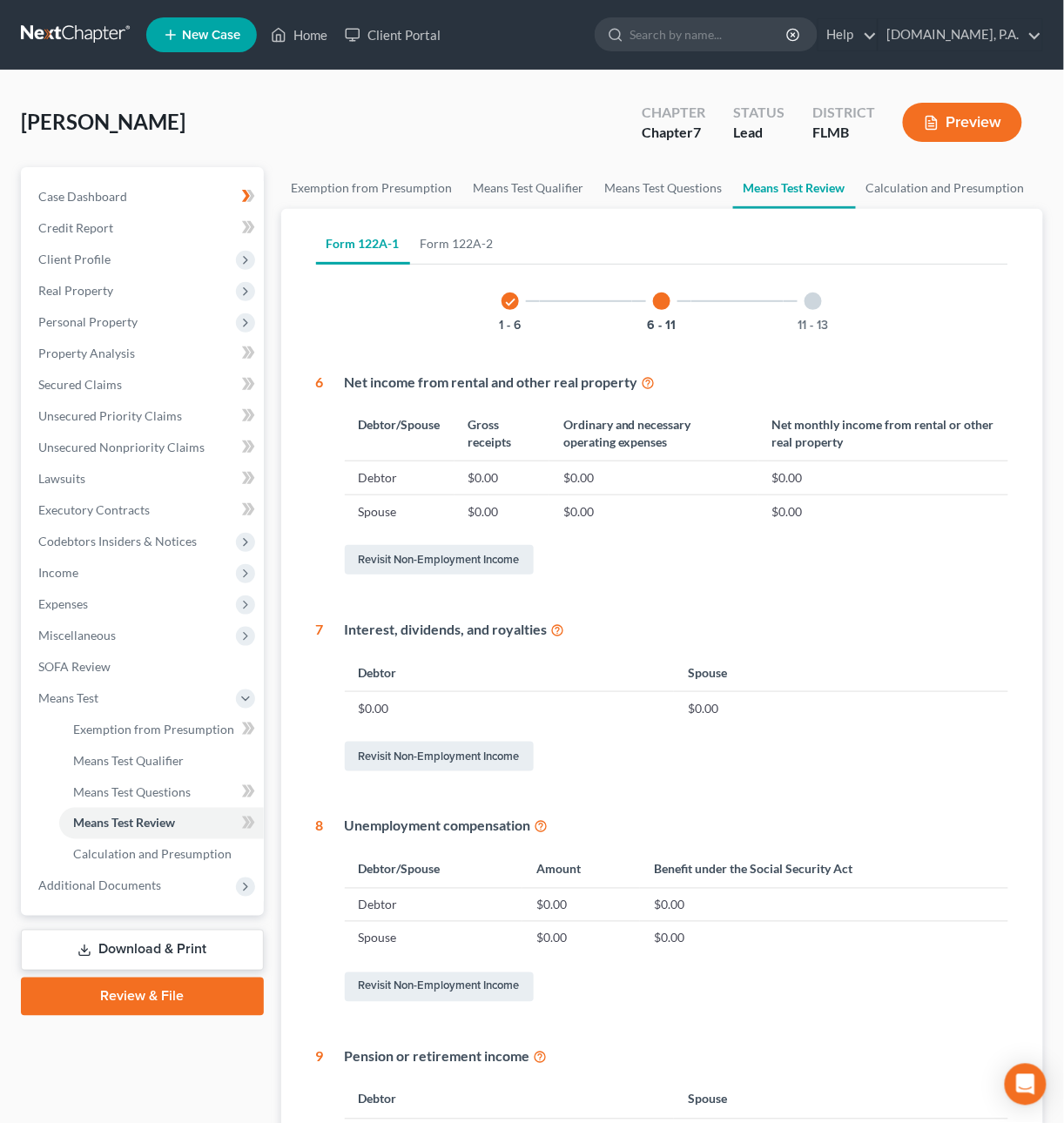
drag, startPoint x: 816, startPoint y: 298, endPoint x: 732, endPoint y: 289, distance: 84.5
click at [817, 300] on div at bounding box center [812, 301] width 18 height 18
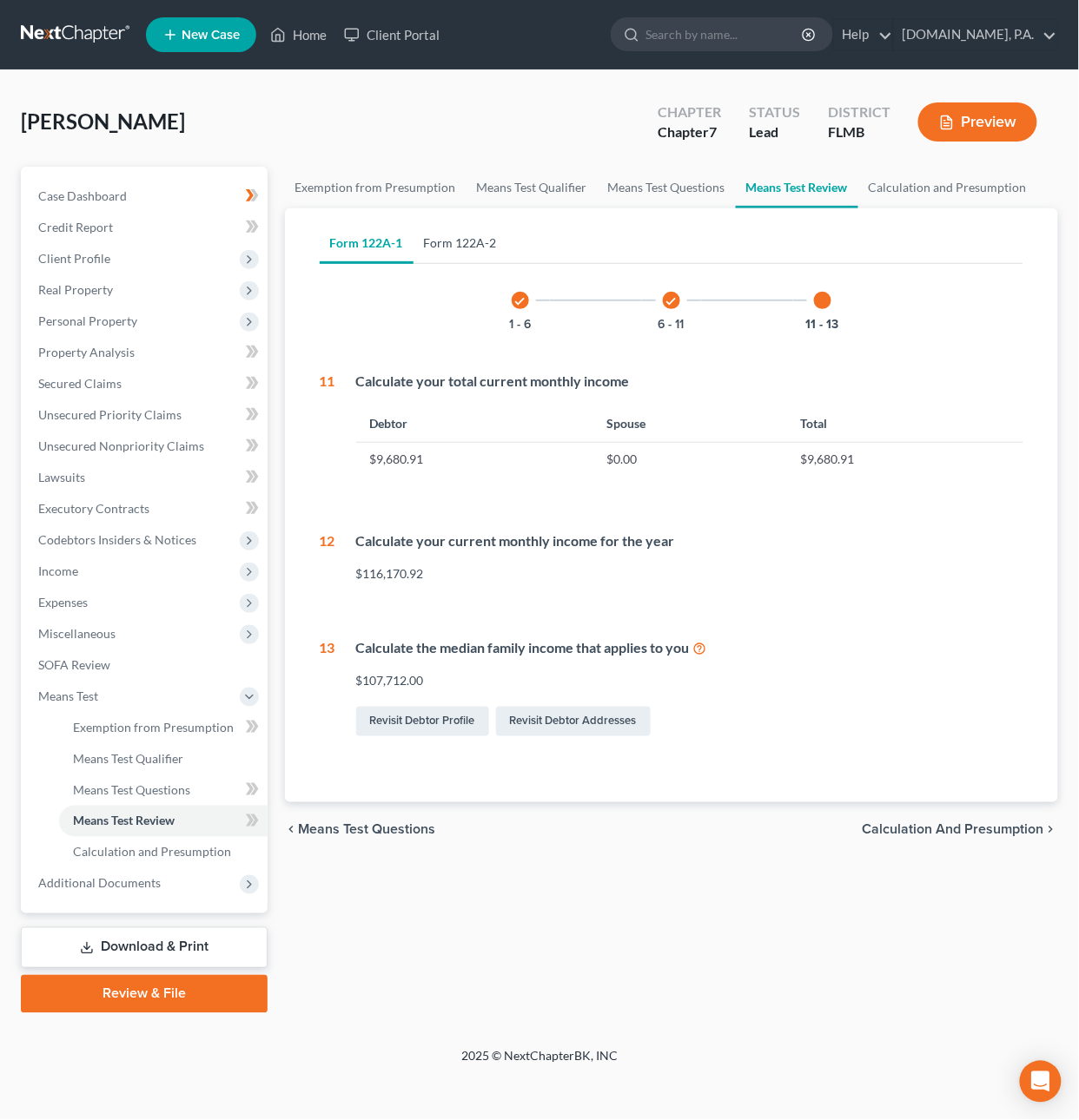
click at [445, 241] on link "Form 122A-2" at bounding box center [460, 243] width 94 height 41
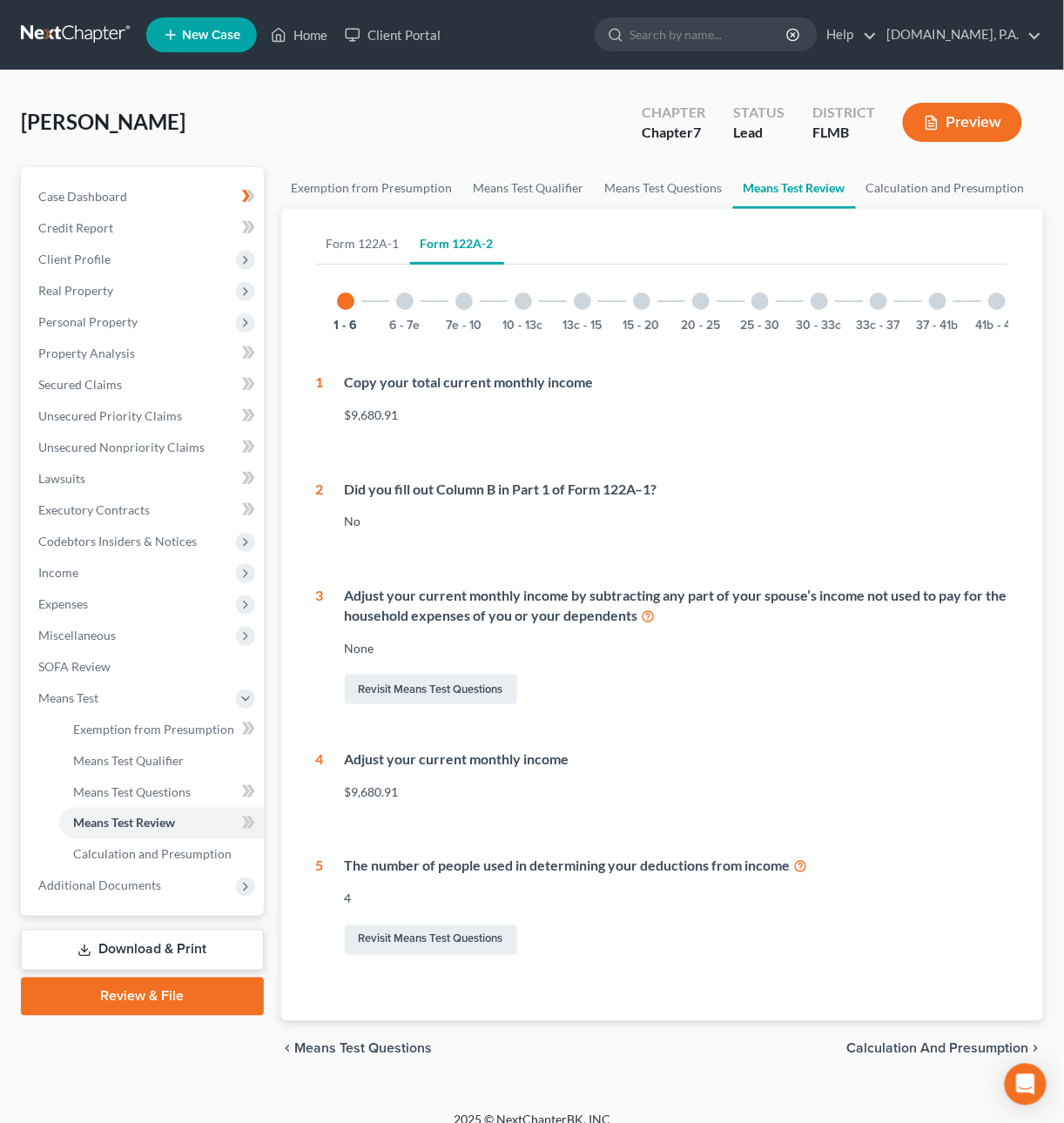
drag, startPoint x: 457, startPoint y: 290, endPoint x: 439, endPoint y: 297, distance: 19.3
click at [457, 291] on div "7e - 10" at bounding box center [464, 301] width 59 height 59
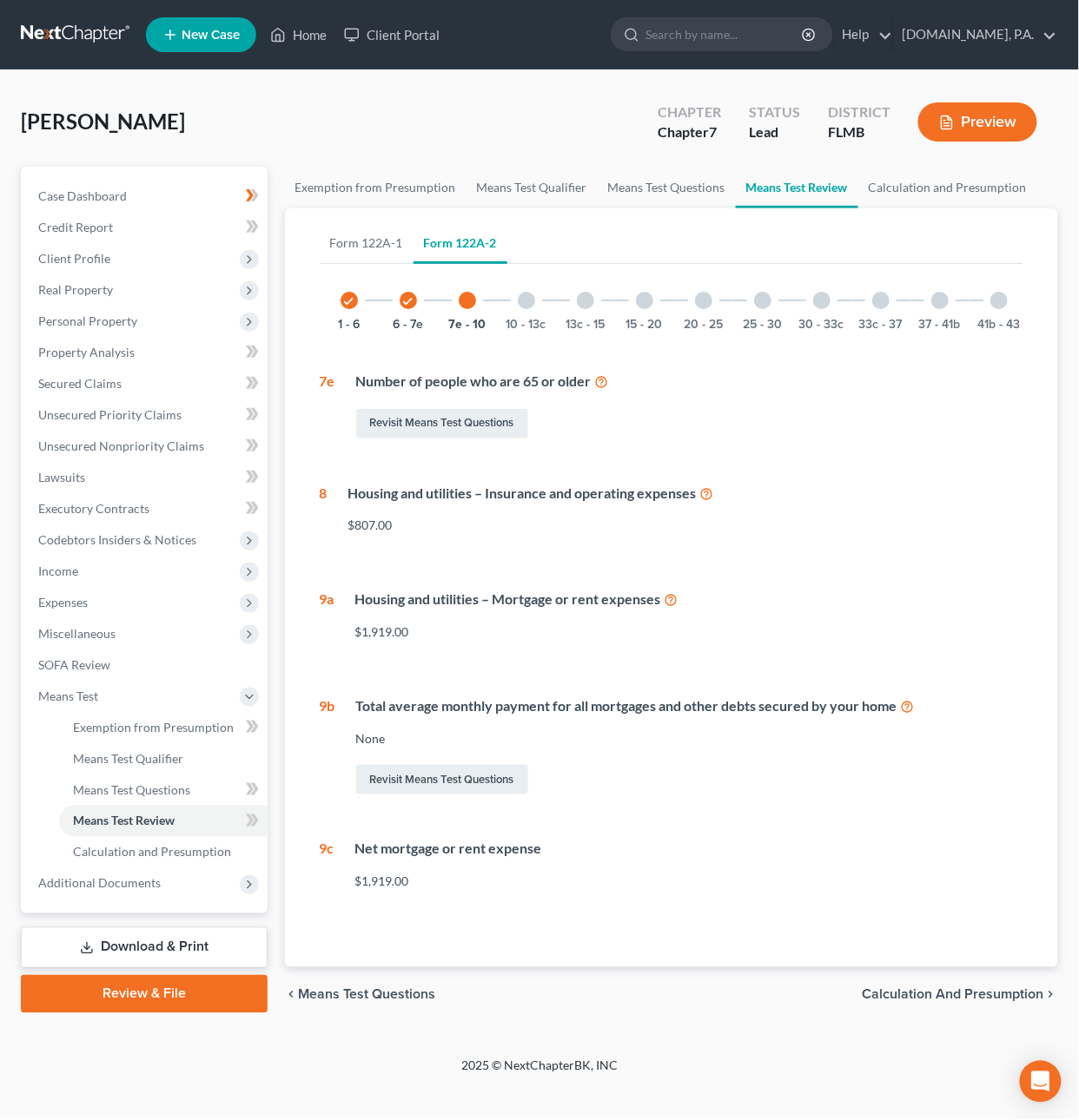
click at [530, 291] on div at bounding box center [526, 300] width 17 height 17
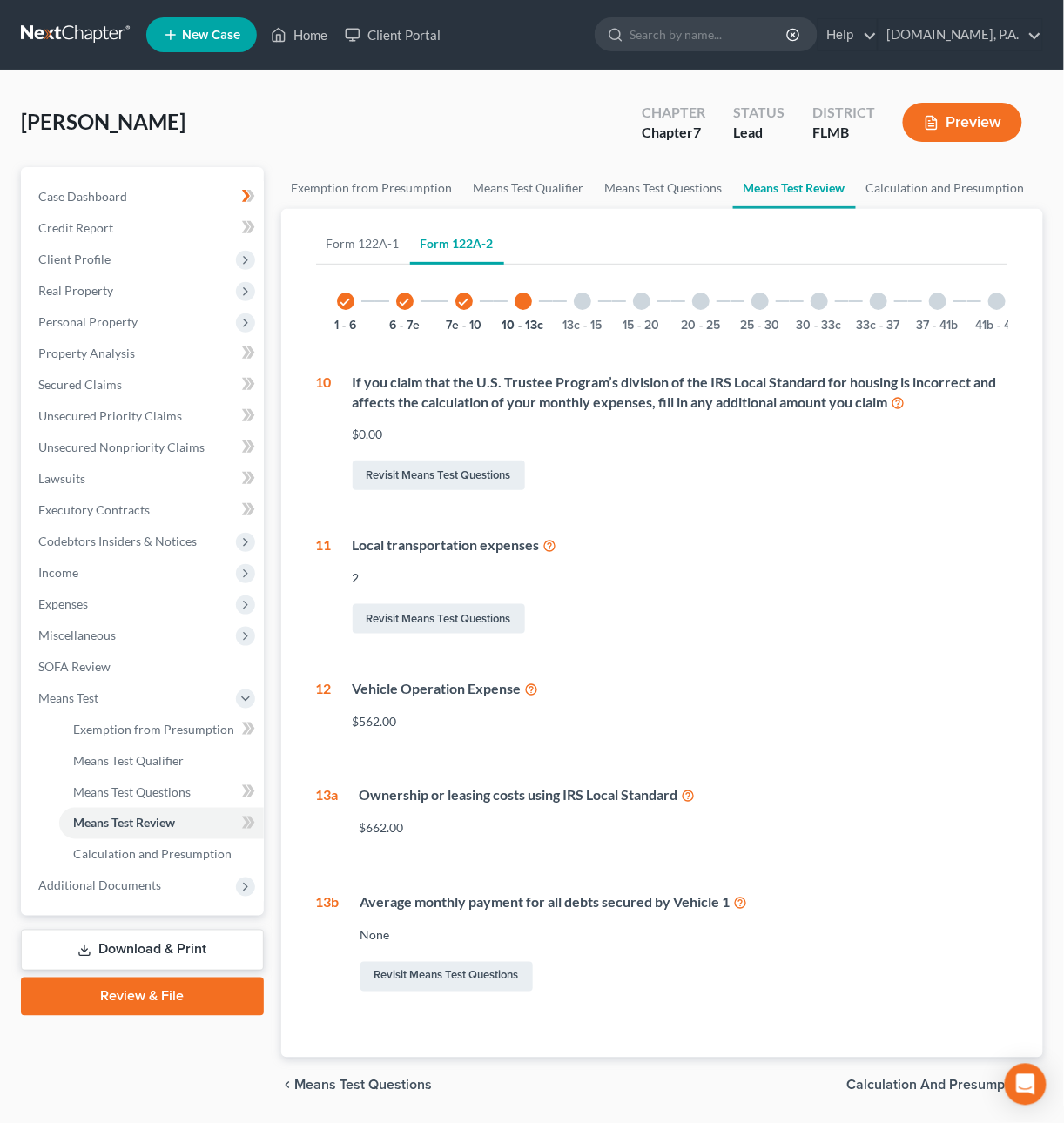
click at [577, 301] on div at bounding box center [582, 301] width 18 height 18
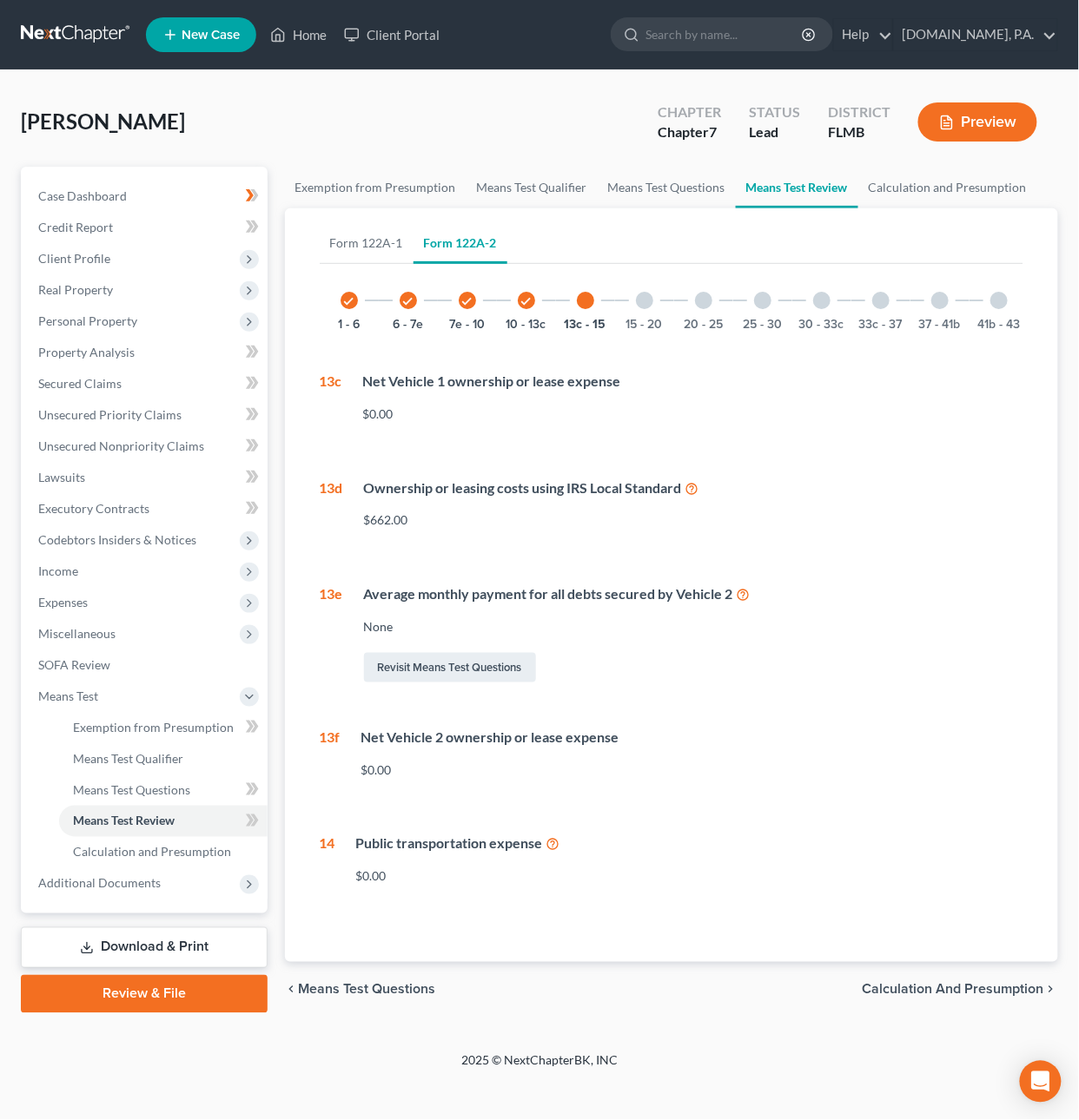
click at [653, 302] on div "15 - 20" at bounding box center [645, 301] width 59 height 59
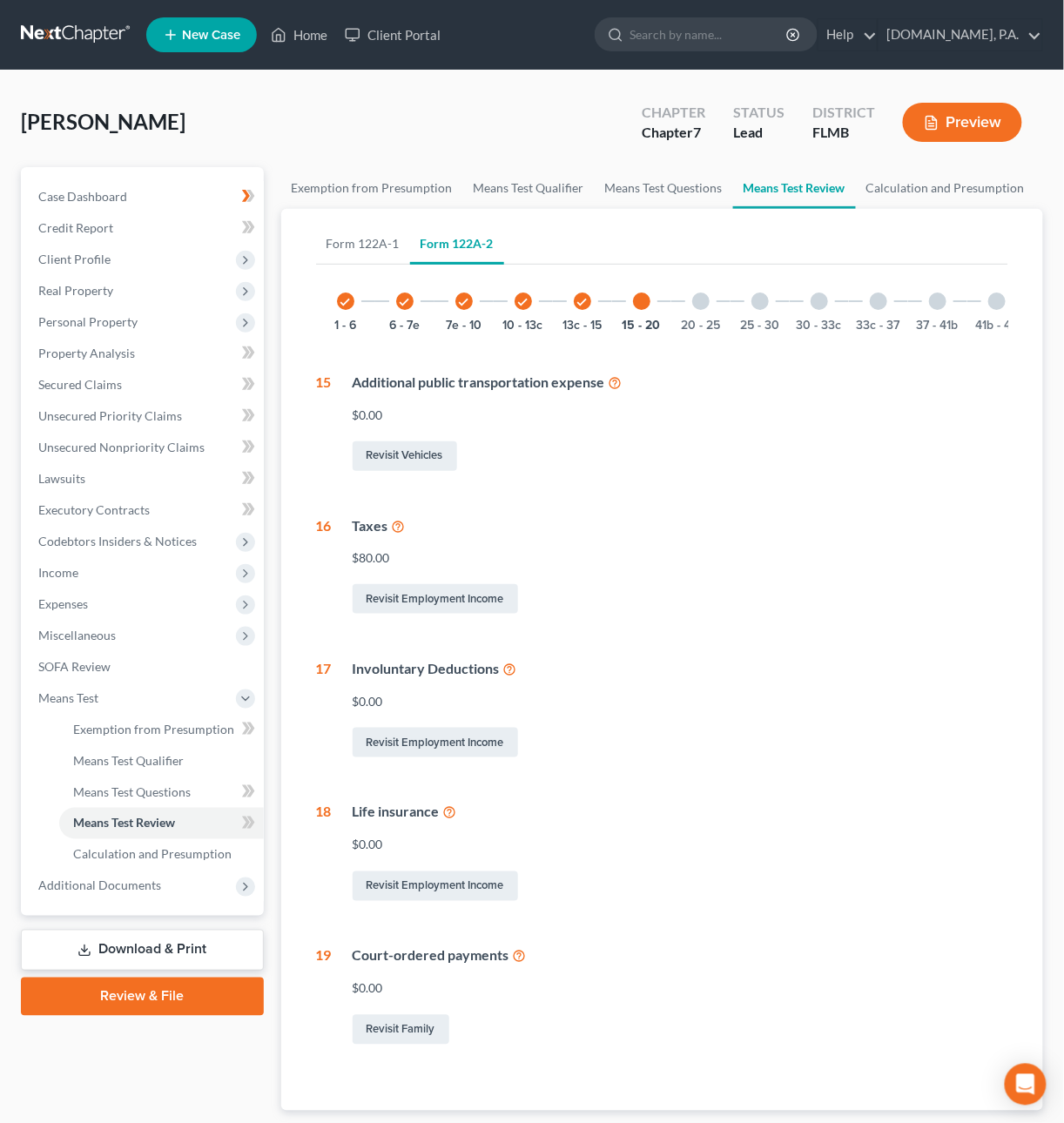
drag, startPoint x: 696, startPoint y: 299, endPoint x: 710, endPoint y: 302, distance: 14.3
click at [696, 299] on div at bounding box center [701, 301] width 18 height 18
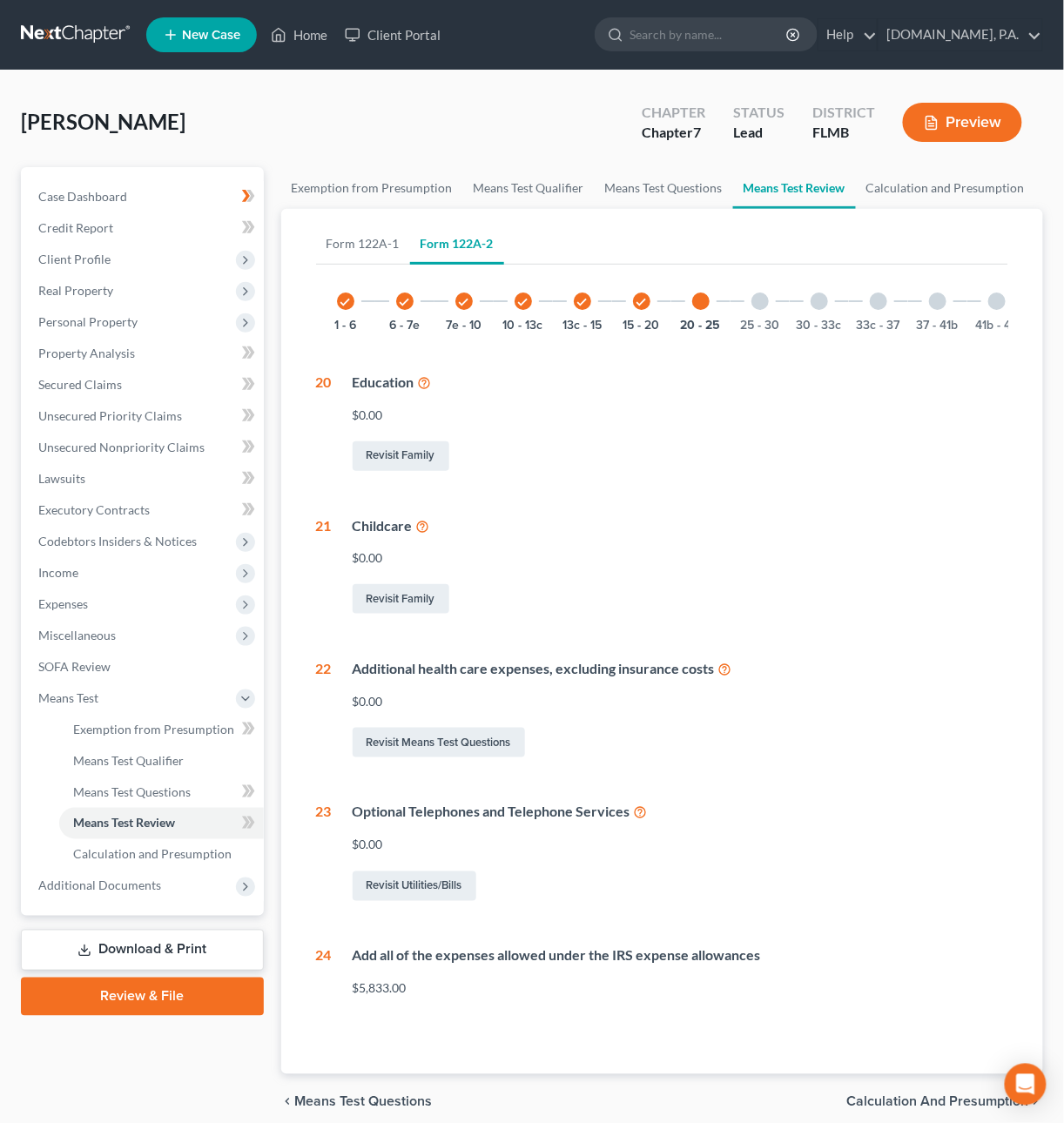
drag, startPoint x: 763, startPoint y: 299, endPoint x: 804, endPoint y: 294, distance: 41.3
click at [763, 299] on div at bounding box center [760, 301] width 18 height 18
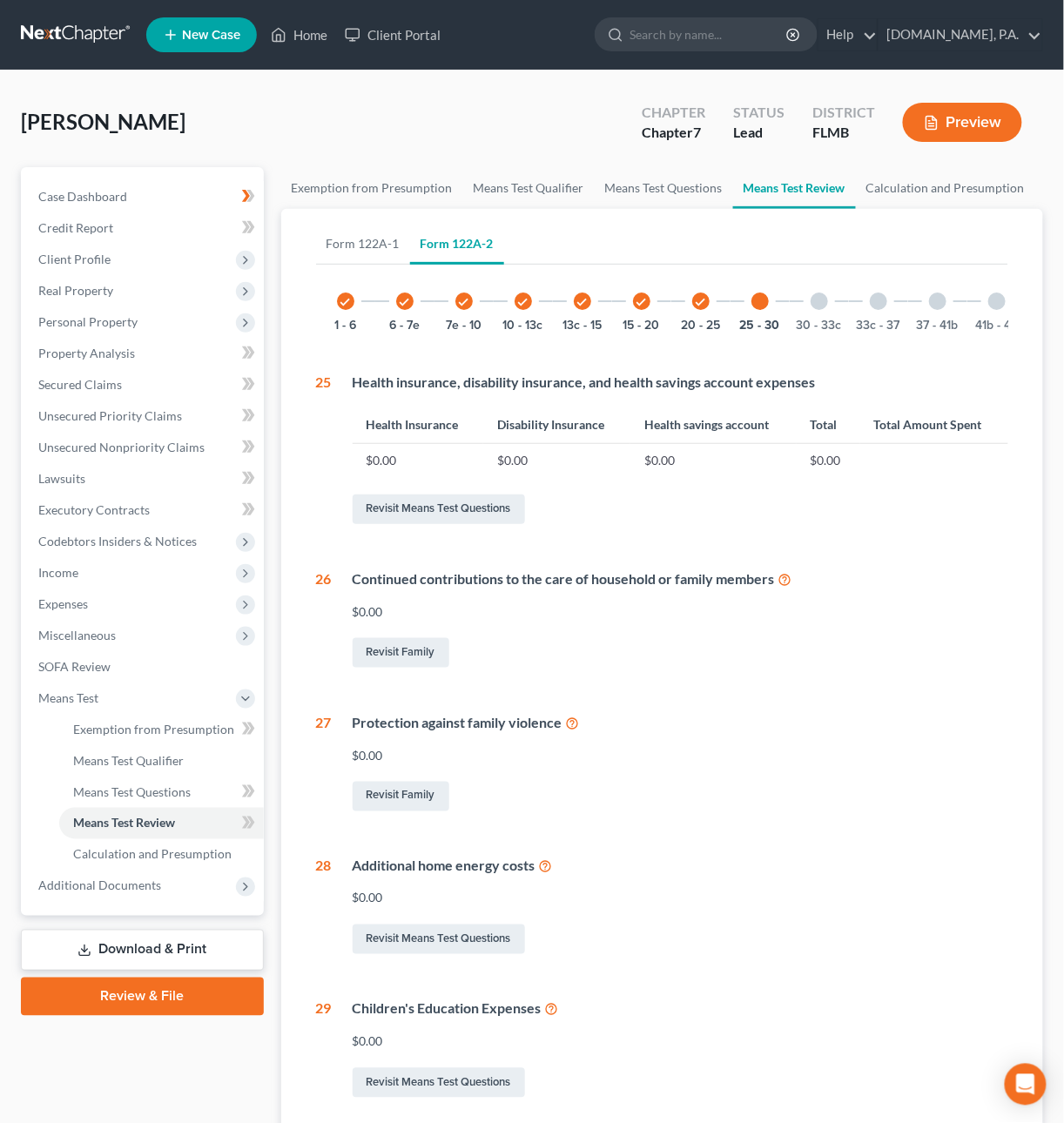
click at [834, 299] on div "30 - 33c" at bounding box center [819, 301] width 59 height 59
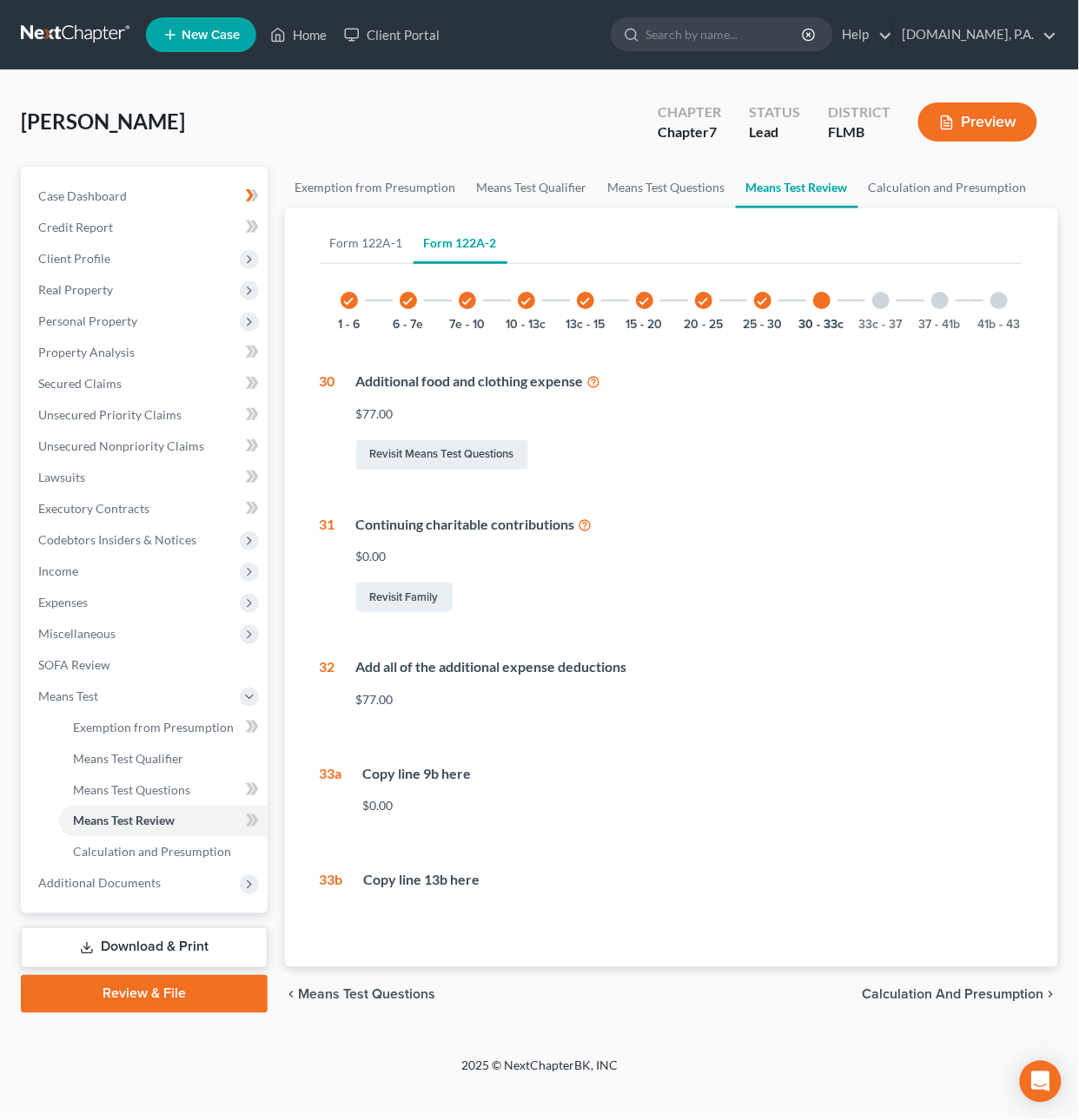
click at [873, 301] on div at bounding box center [880, 300] width 17 height 17
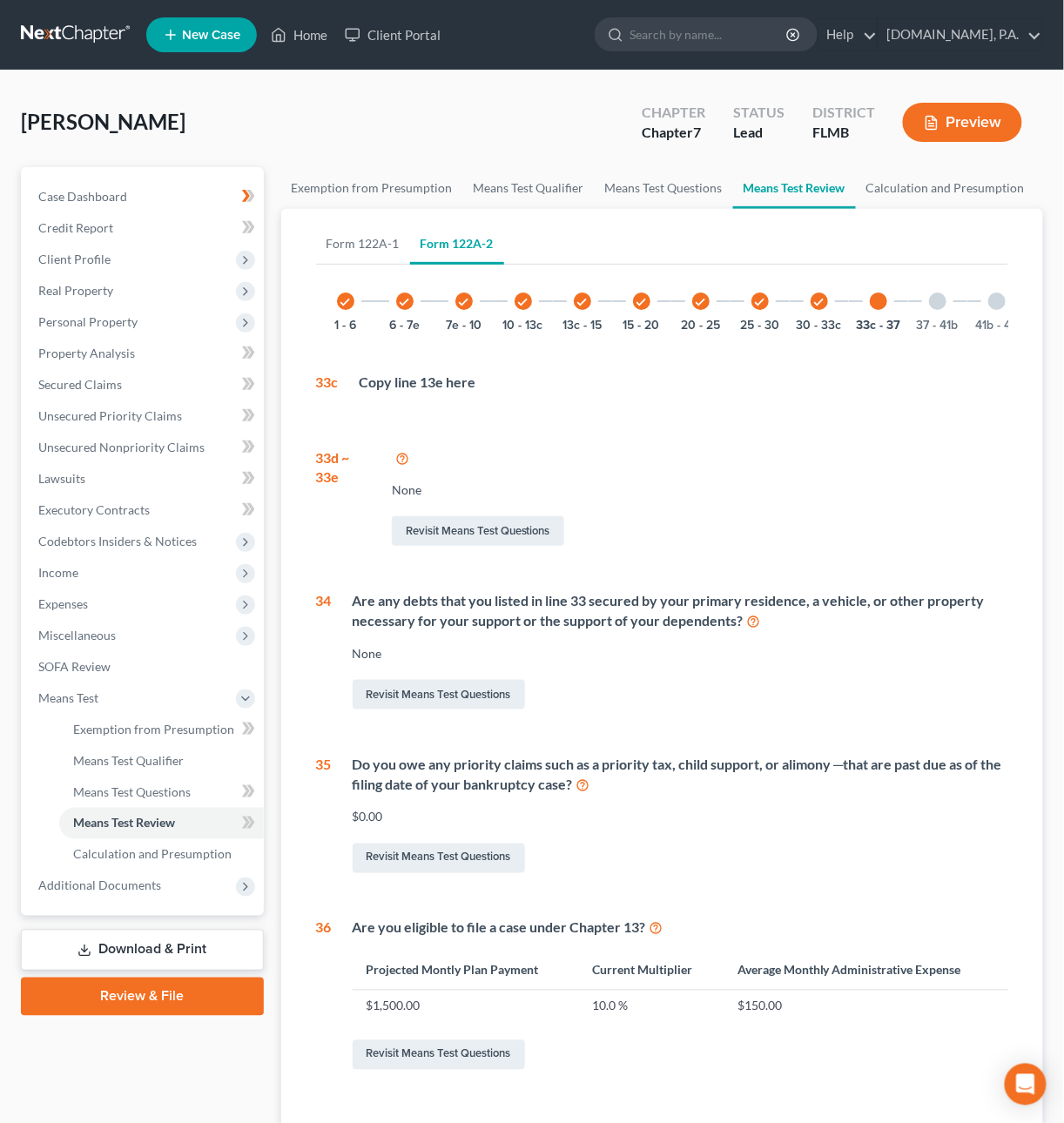
drag, startPoint x: 929, startPoint y: 304, endPoint x: 955, endPoint y: 307, distance: 26.2
click at [929, 304] on div at bounding box center [938, 301] width 18 height 18
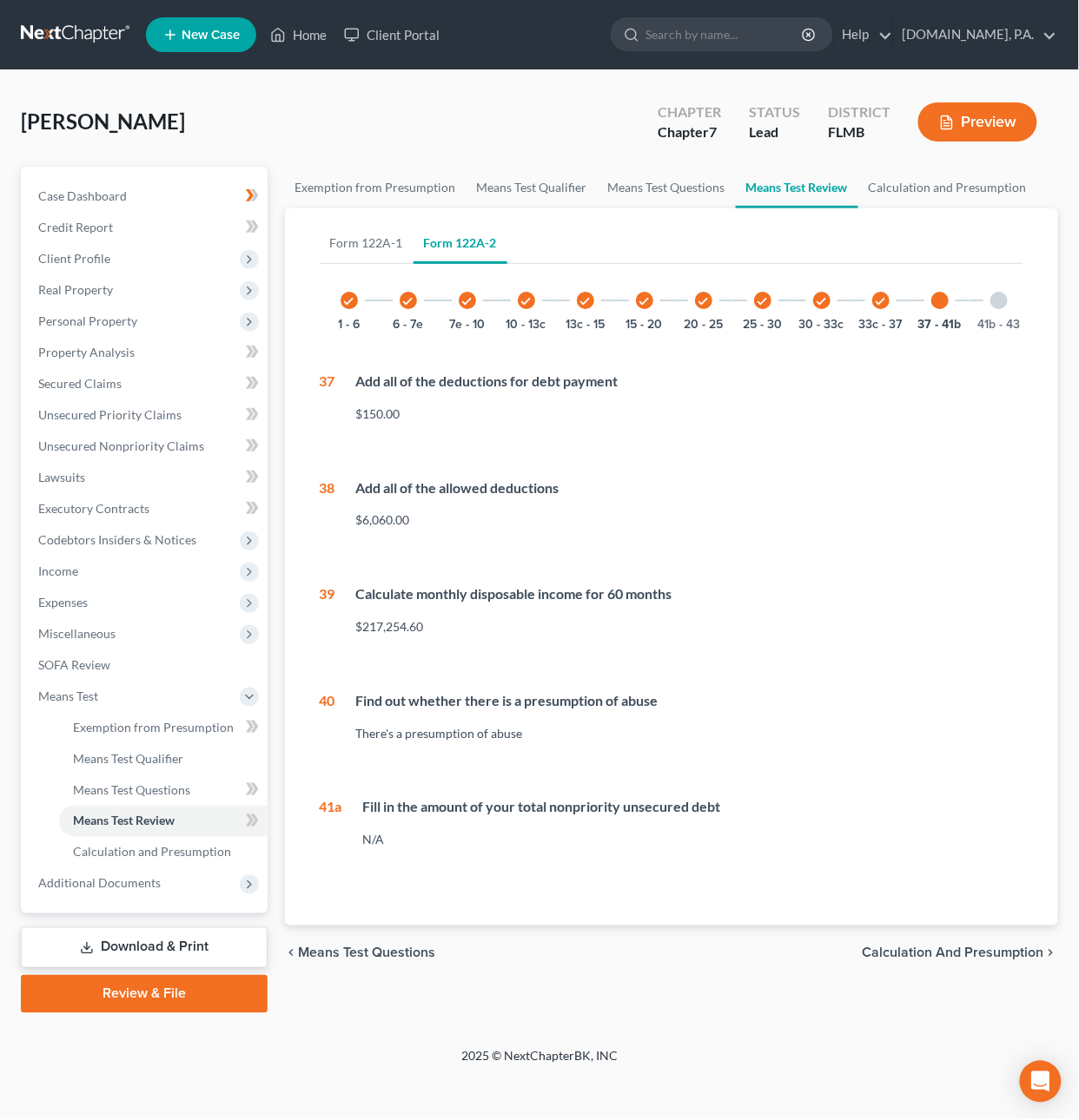
click at [996, 300] on div at bounding box center [998, 300] width 17 height 17
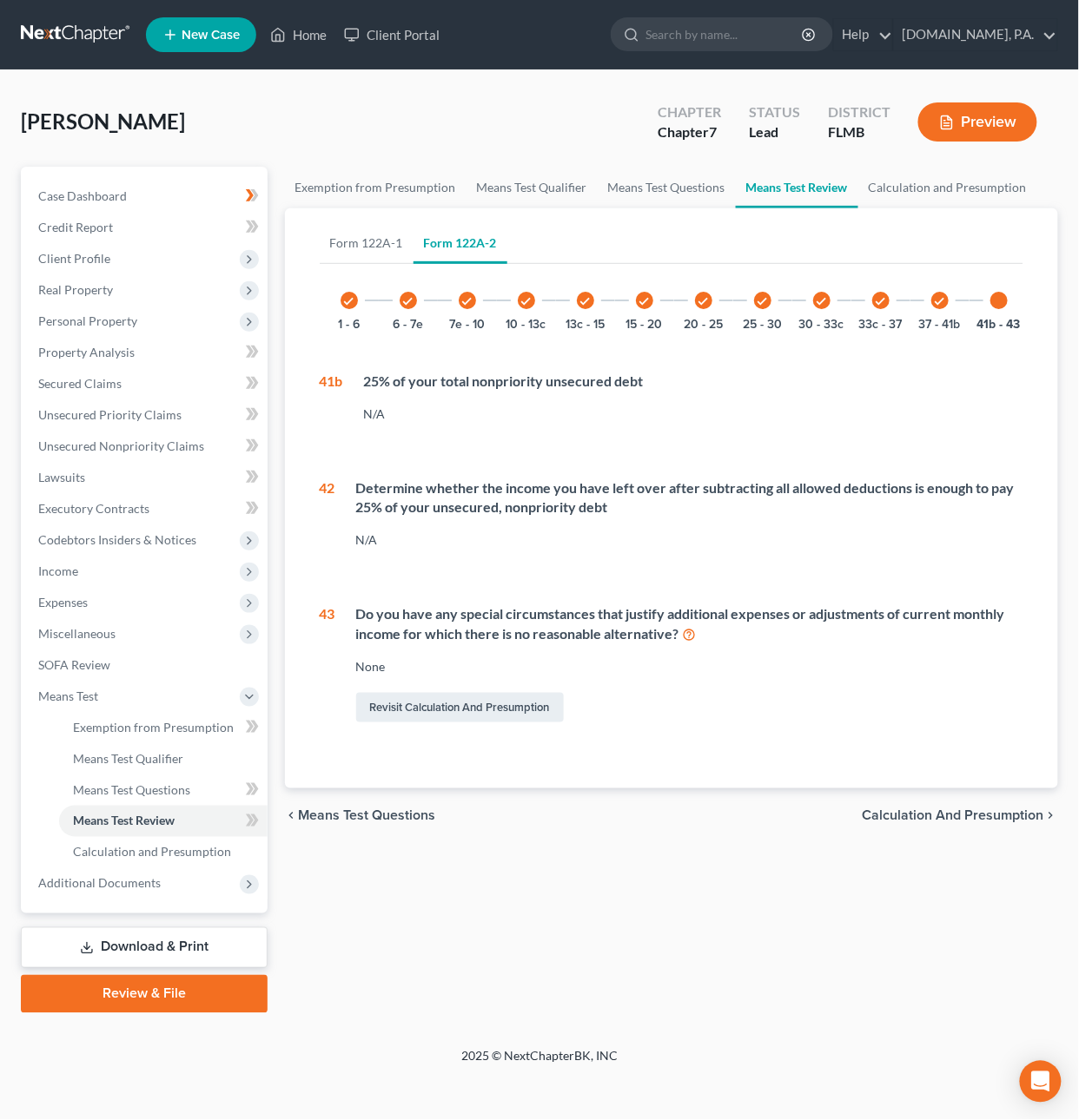
click at [943, 505] on span "Calculation and Presumption" at bounding box center [953, 816] width 181 height 14
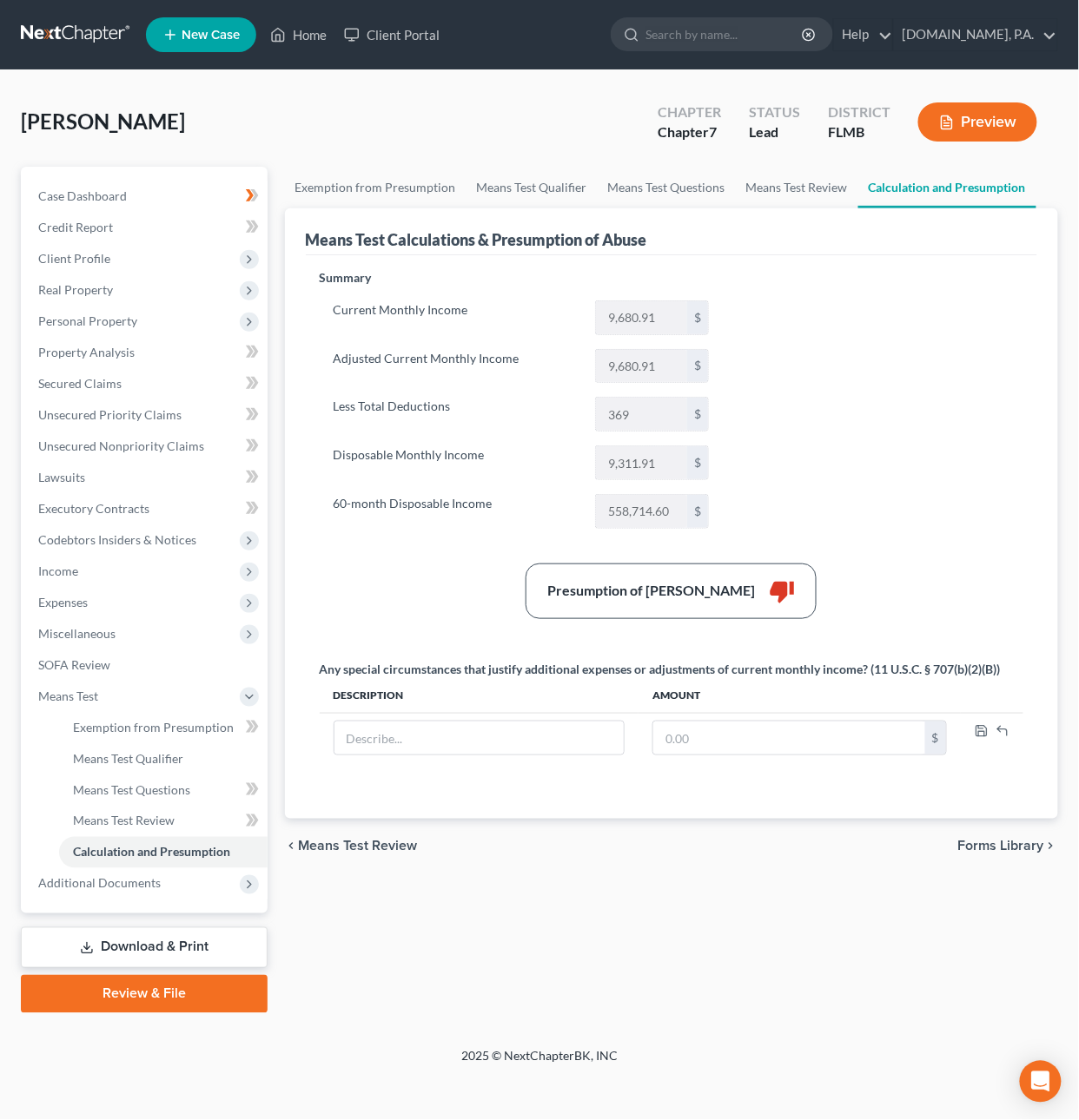
click at [96, 39] on link at bounding box center [76, 35] width 111 height 31
